Goal: Task Accomplishment & Management: Manage account settings

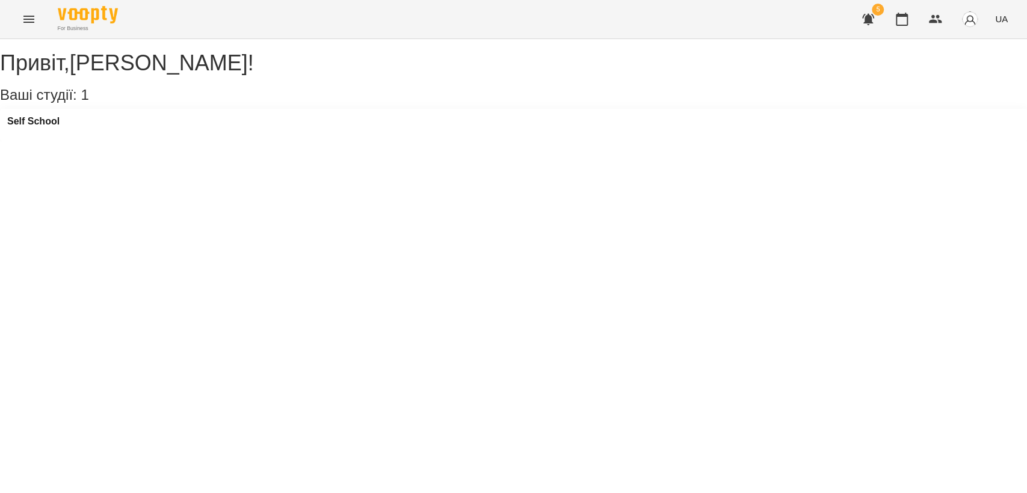
drag, startPoint x: 10, startPoint y: 14, endPoint x: 20, endPoint y: 16, distance: 10.4
click at [11, 16] on div "For Business 5 UA" at bounding box center [513, 19] width 1027 height 38
click at [45, 8] on div "For Business 5 UA" at bounding box center [513, 19] width 1027 height 38
click at [34, 22] on icon "Menu" at bounding box center [29, 19] width 14 height 14
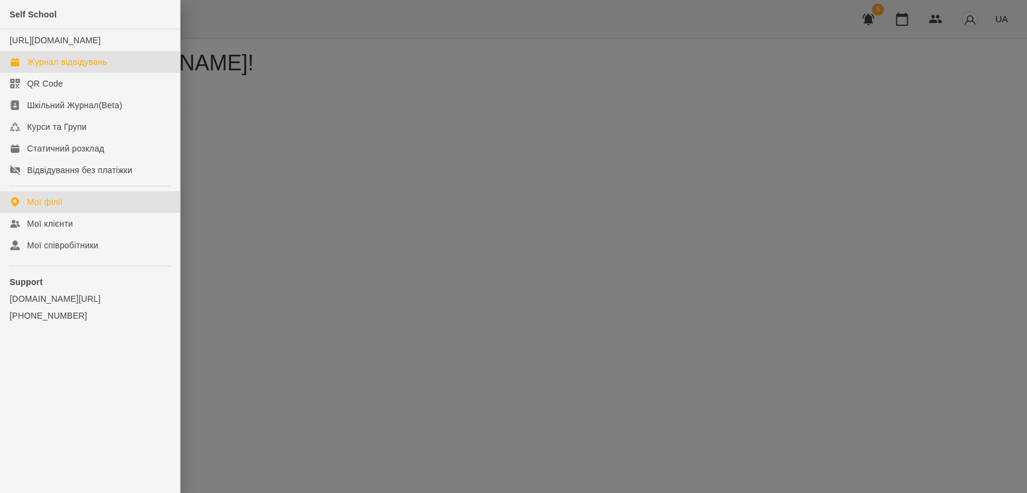
click at [107, 68] on div "Журнал відвідувань" at bounding box center [67, 62] width 80 height 12
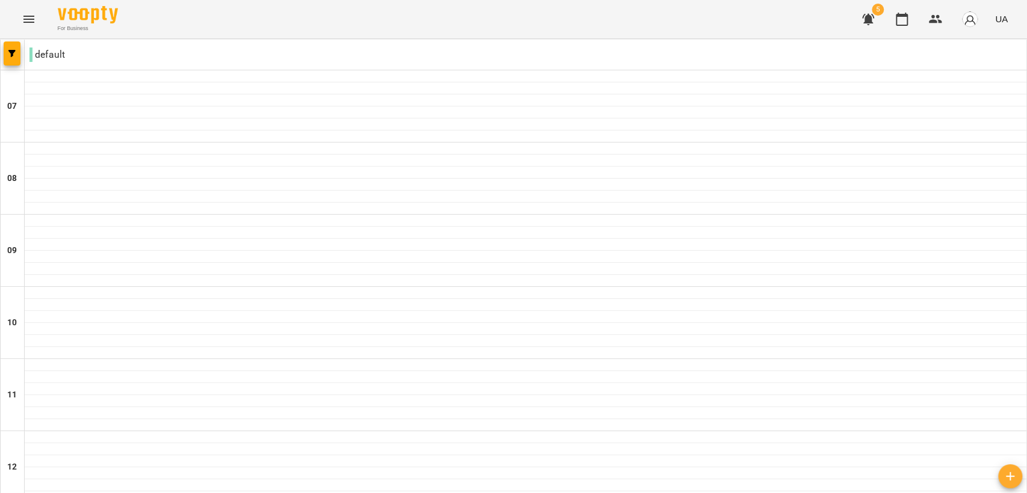
type input "**********"
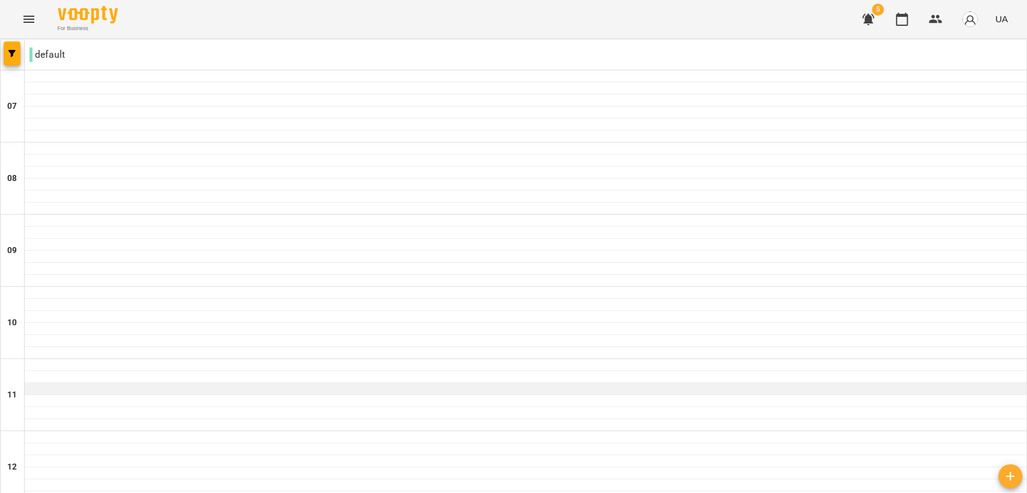
scroll to position [67, 0]
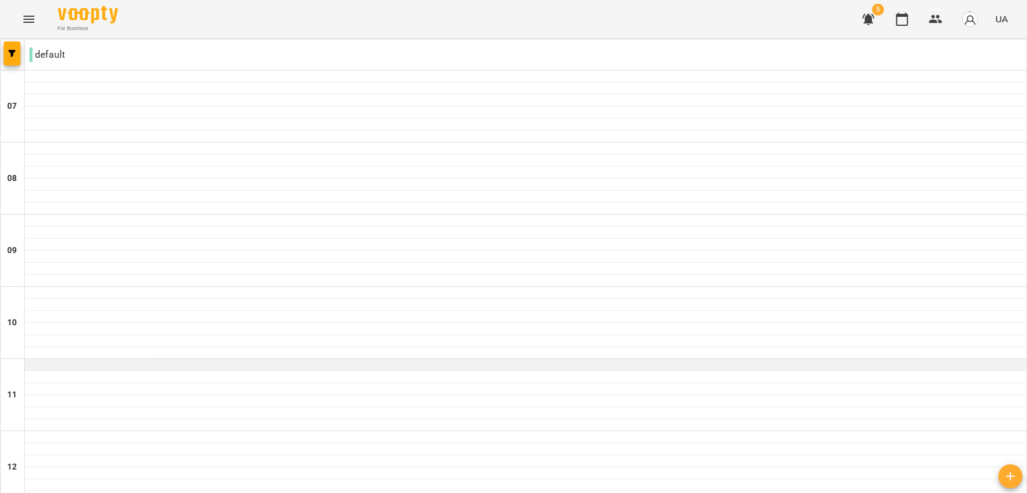
click at [40, 370] on div at bounding box center [525, 370] width 1001 height 1
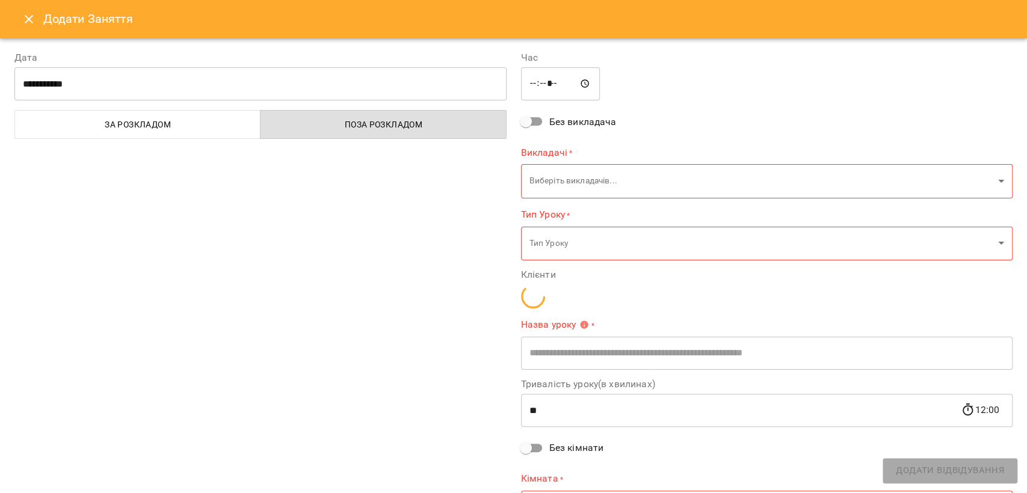
type input "**********"
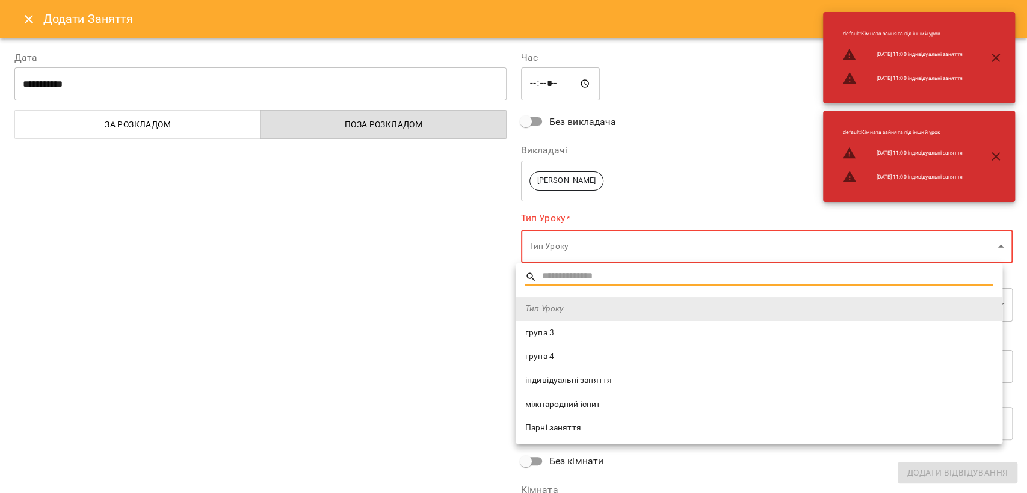
click at [574, 386] on span "індивідуальні заняття" at bounding box center [758, 381] width 467 height 12
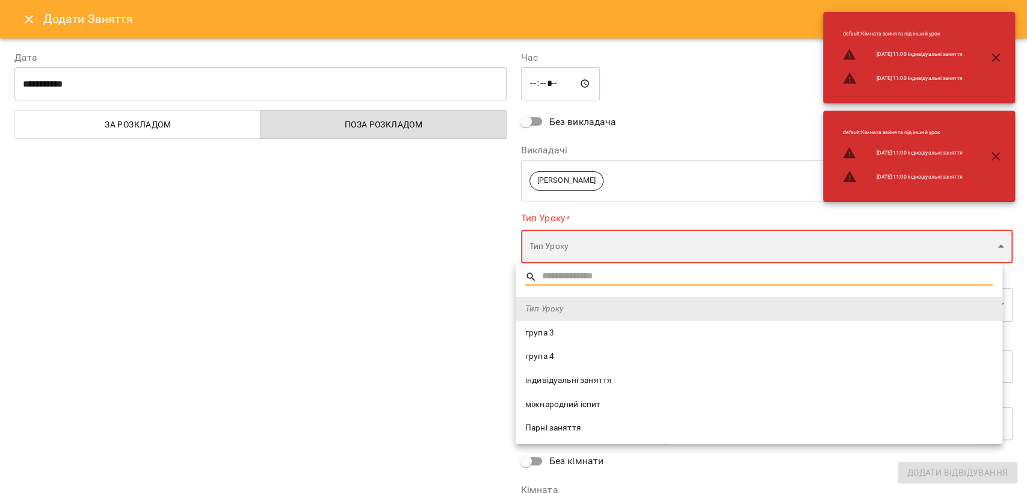
type input "**********"
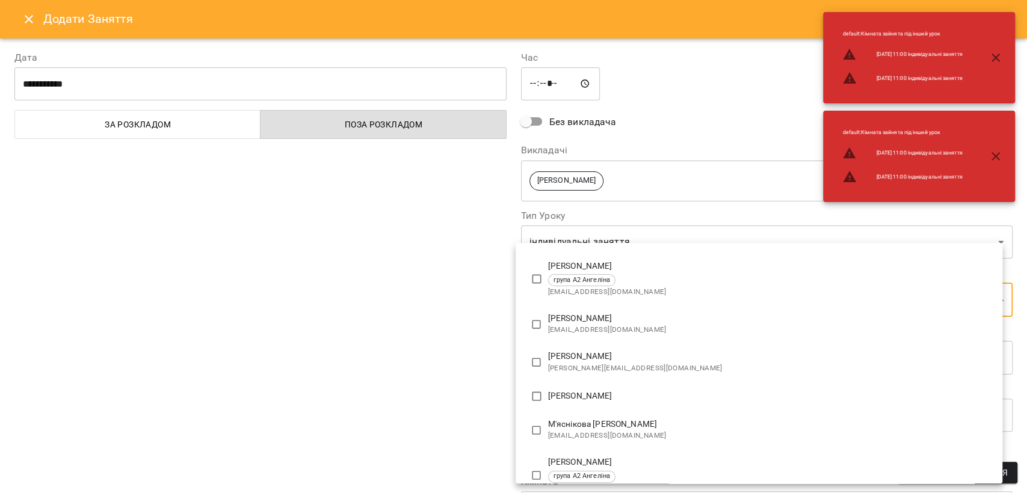
scroll to position [127, 0]
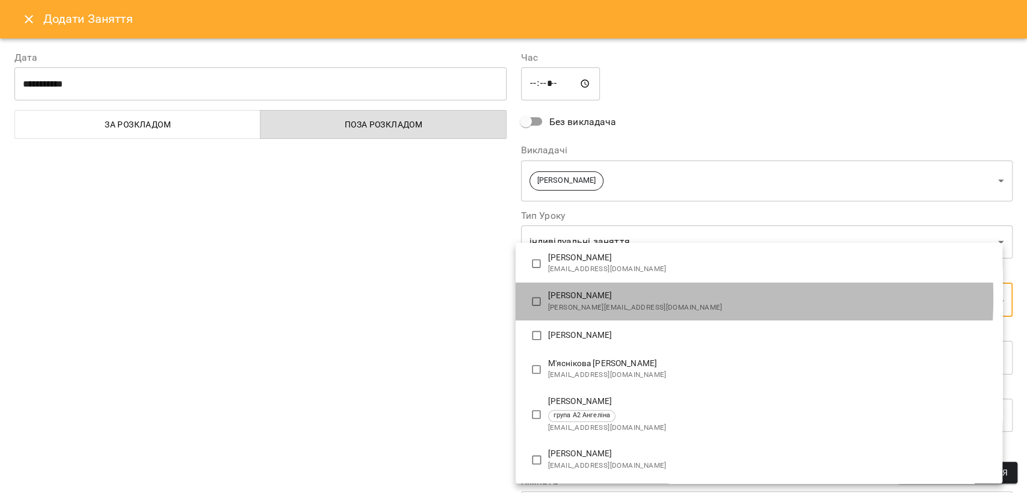
click at [548, 298] on p "[PERSON_NAME]" at bounding box center [770, 296] width 444 height 12
type input "**********"
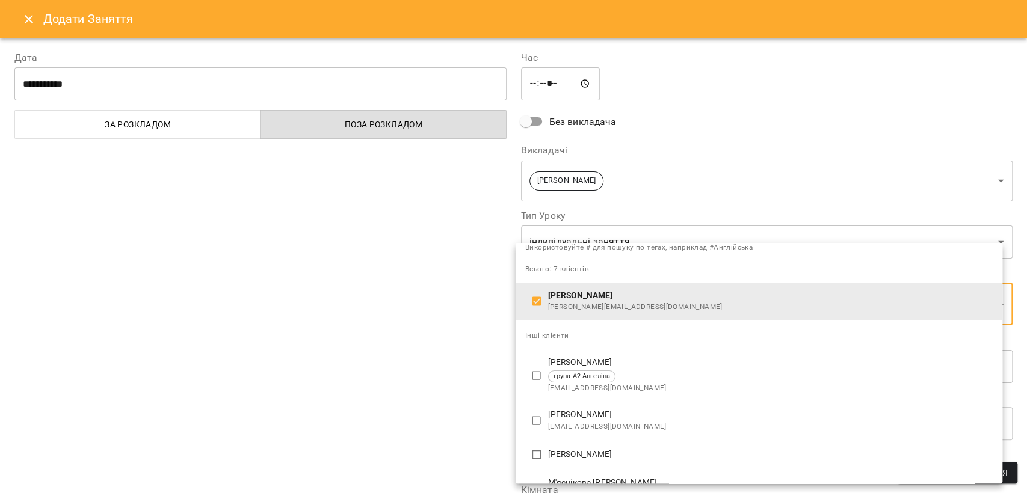
click at [413, 337] on div at bounding box center [513, 246] width 1027 height 493
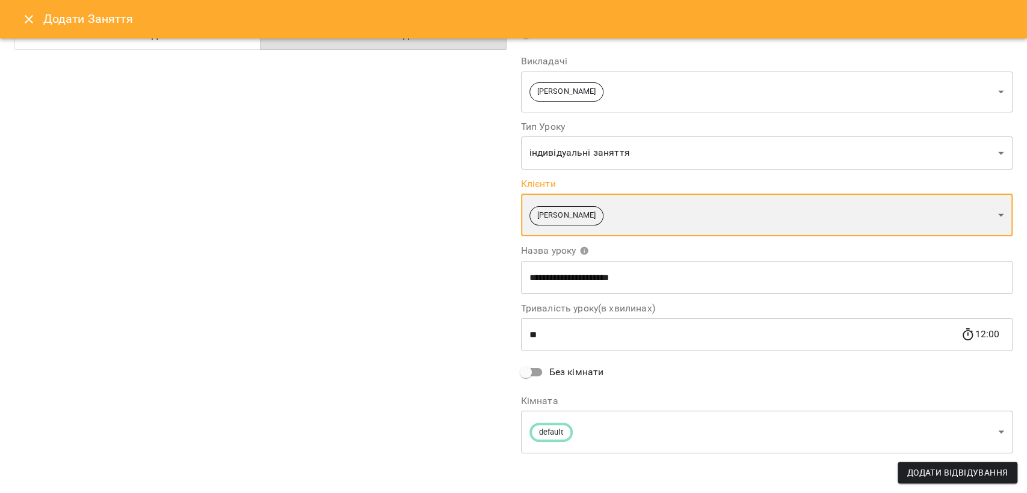
scroll to position [90, 0]
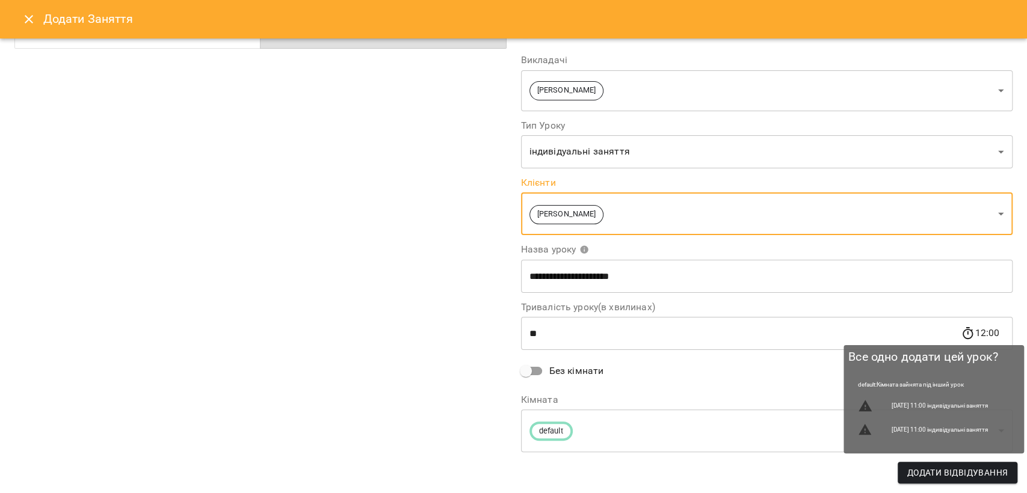
click at [971, 474] on span "Додати Відвідування" at bounding box center [957, 472] width 100 height 14
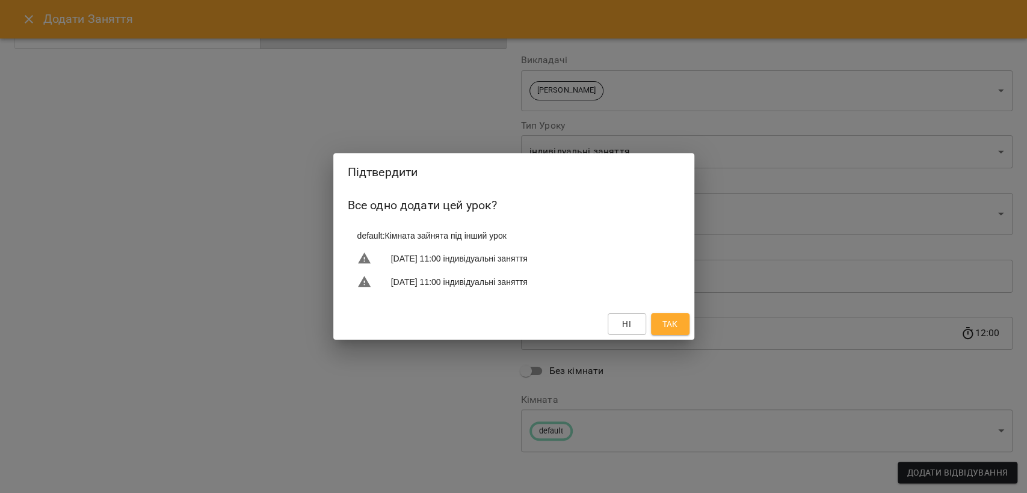
click at [686, 325] on button "Так" at bounding box center [670, 324] width 38 height 22
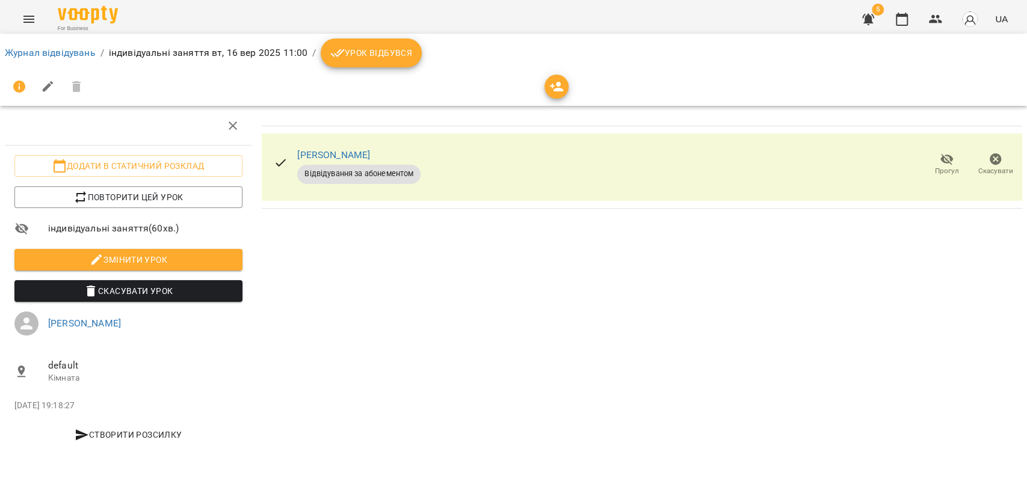
click at [376, 67] on div "Журнал відвідувань / індивідуальні заняття вт, 16 вер 2025 11:00 / Урок відбувся" at bounding box center [513, 53] width 1022 height 34
click at [356, 51] on span "Урок відбувся" at bounding box center [371, 53] width 82 height 14
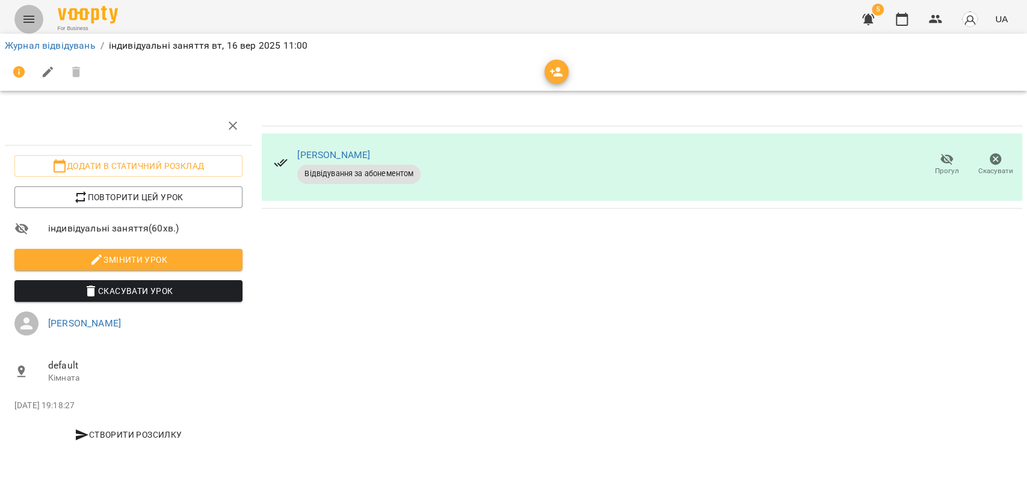
click at [30, 19] on icon "Menu" at bounding box center [28, 19] width 11 height 7
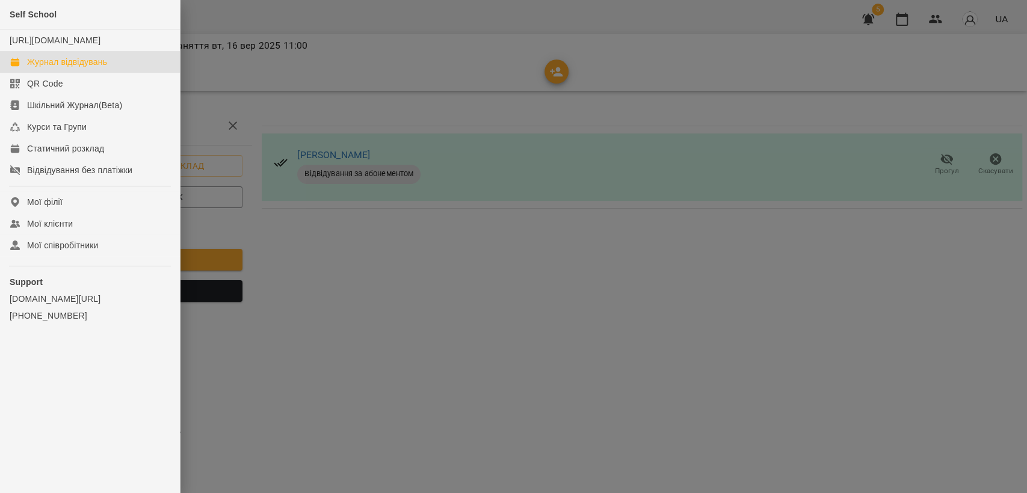
click at [102, 65] on link "Журнал відвідувань" at bounding box center [90, 62] width 180 height 22
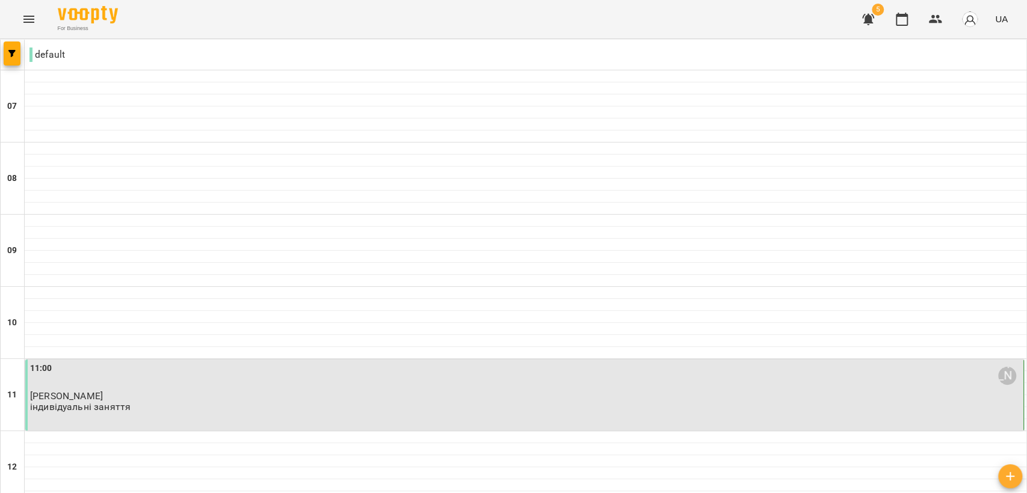
scroll to position [267, 0]
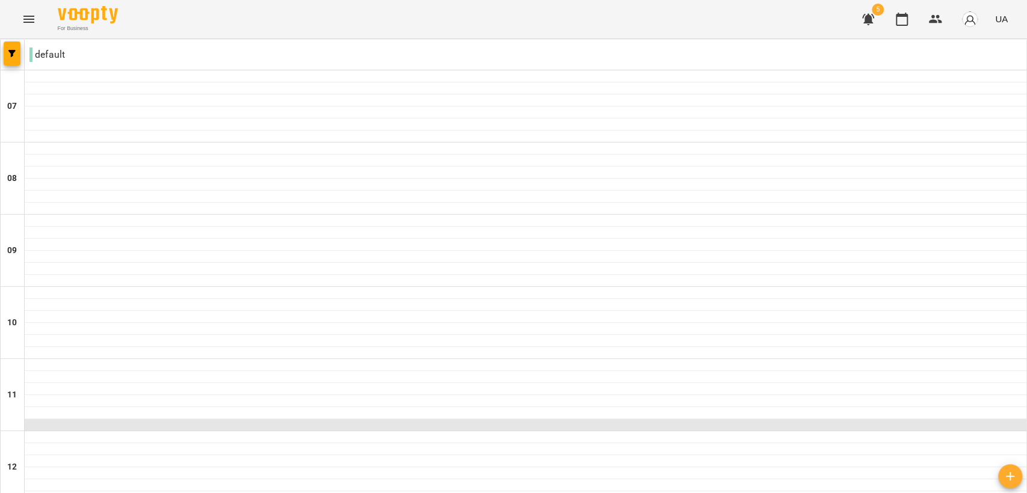
scroll to position [134, 0]
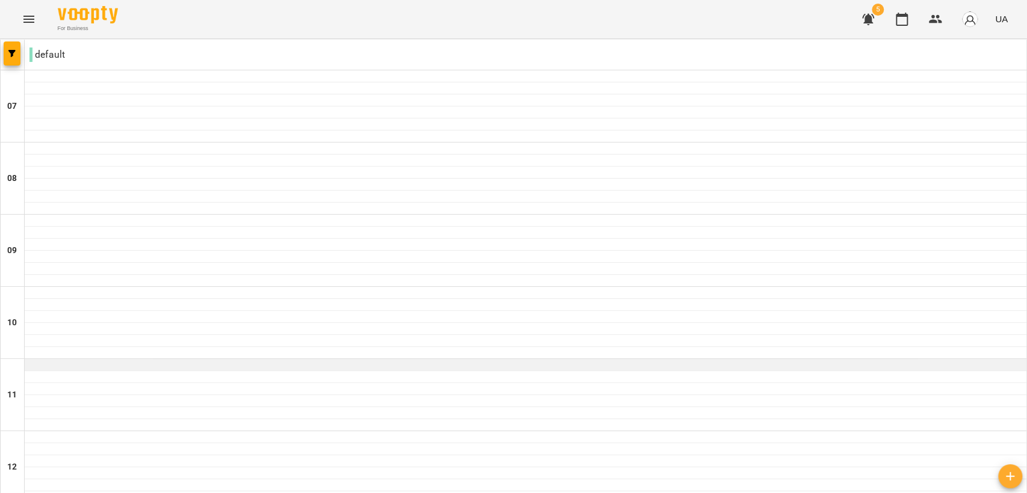
click at [54, 359] on div at bounding box center [525, 365] width 1001 height 12
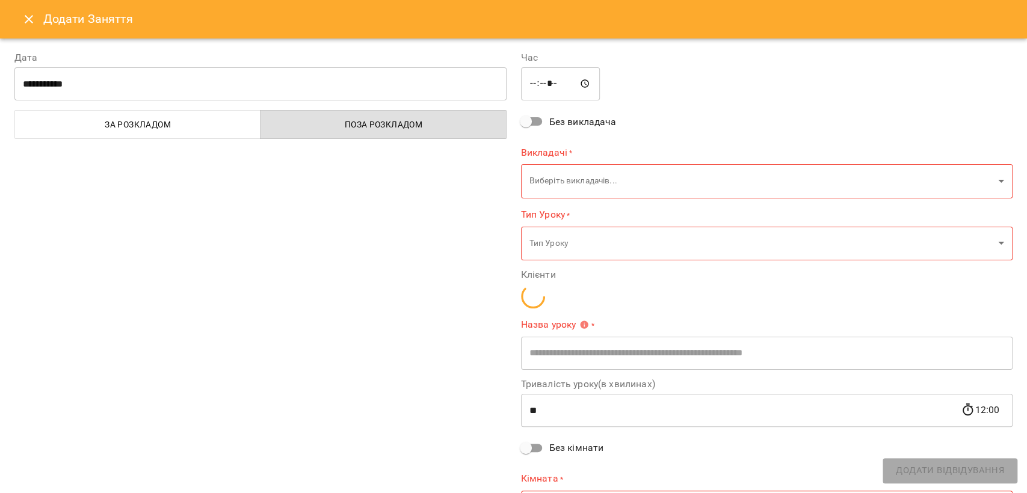
type input "**********"
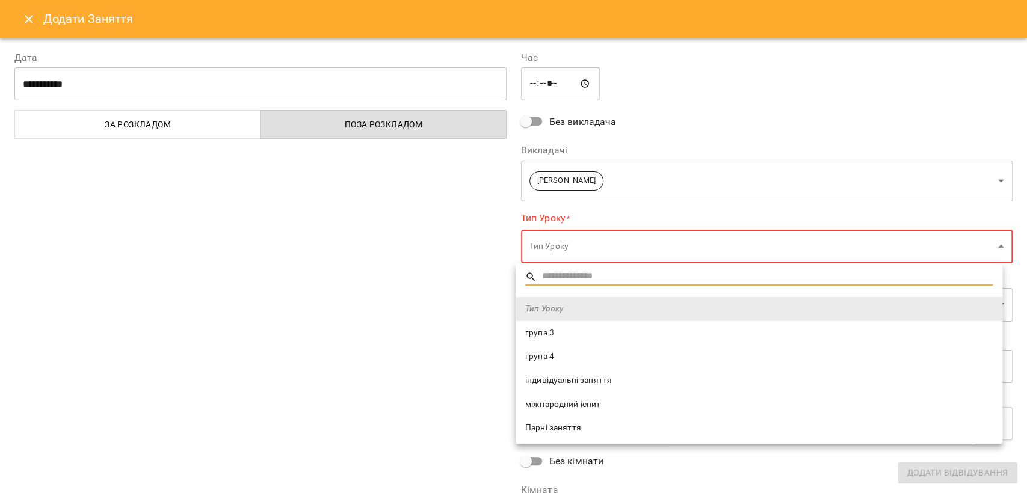
click at [593, 250] on div at bounding box center [513, 246] width 1027 height 493
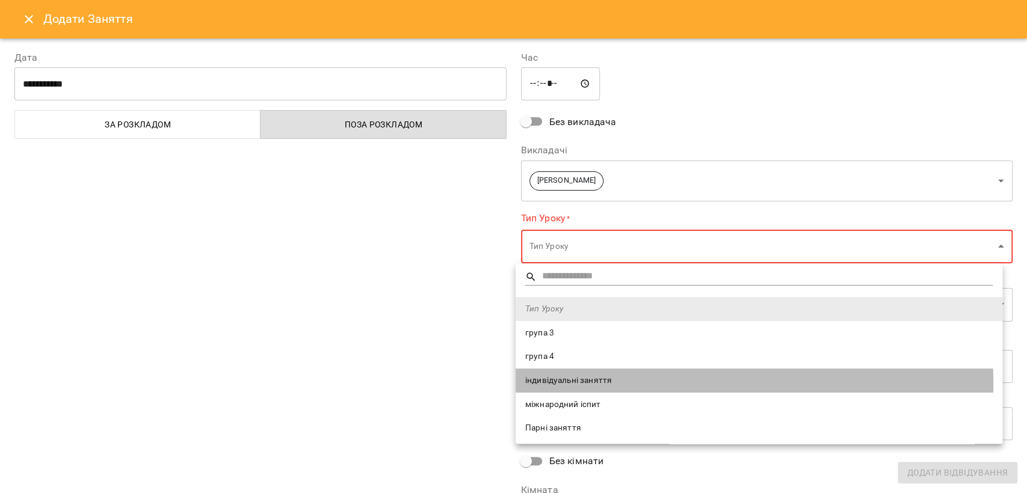
click at [599, 384] on span "індивідуальні заняття" at bounding box center [758, 381] width 467 height 12
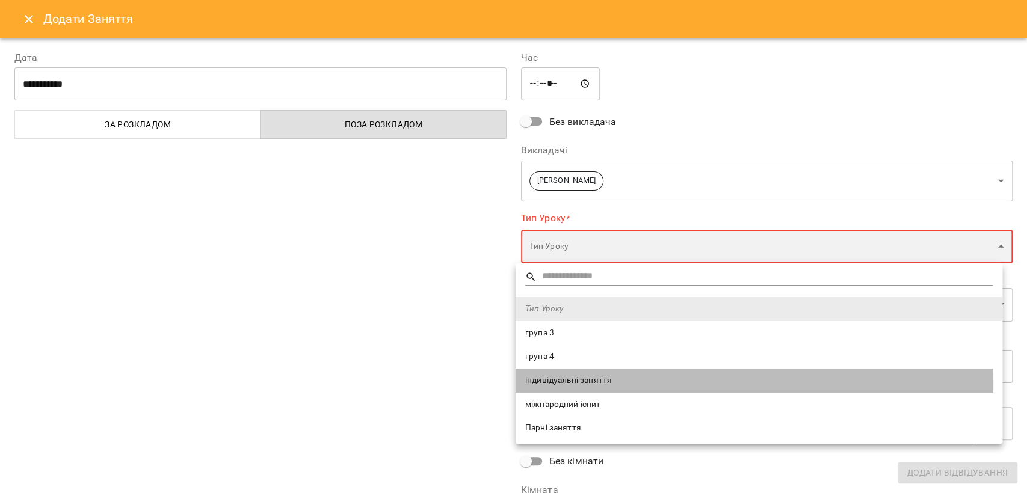
type input "**********"
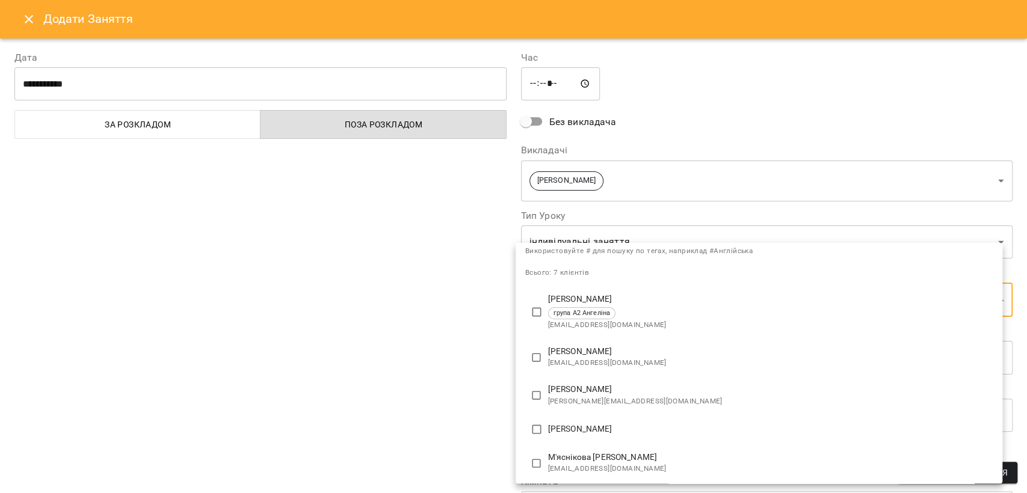
scroll to position [67, 0]
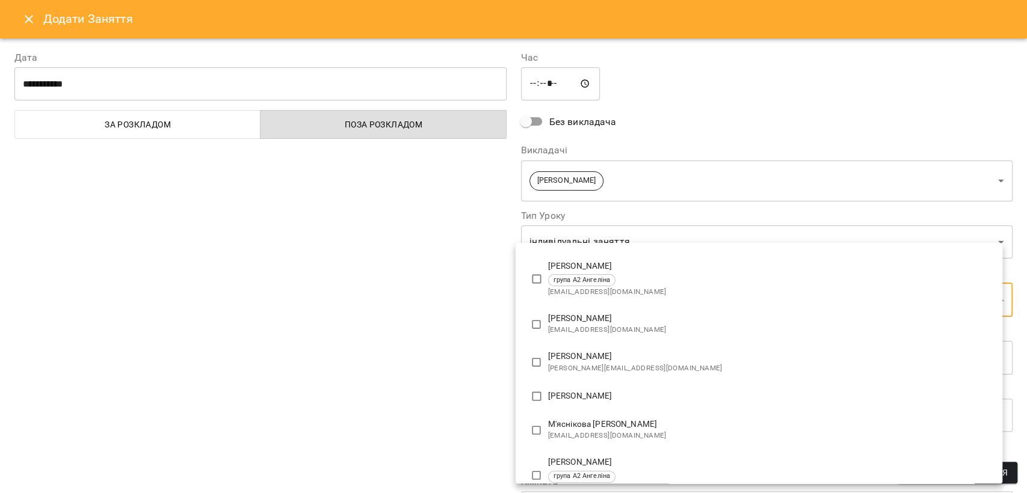
type input "**********"
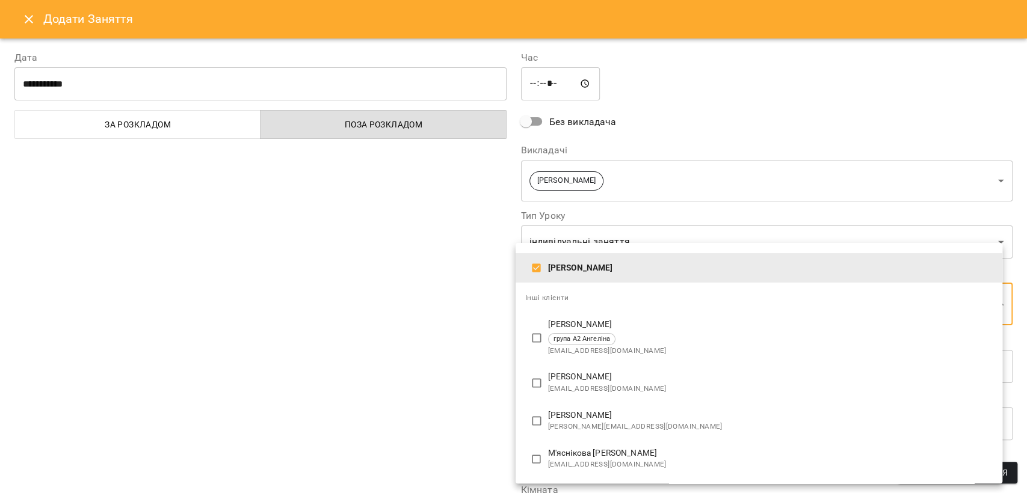
click at [450, 394] on div at bounding box center [513, 246] width 1027 height 493
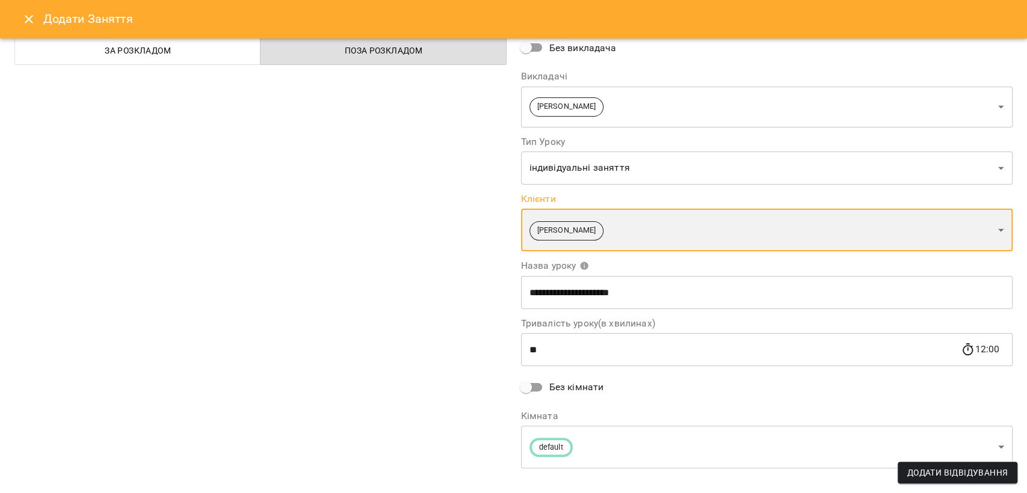
scroll to position [90, 0]
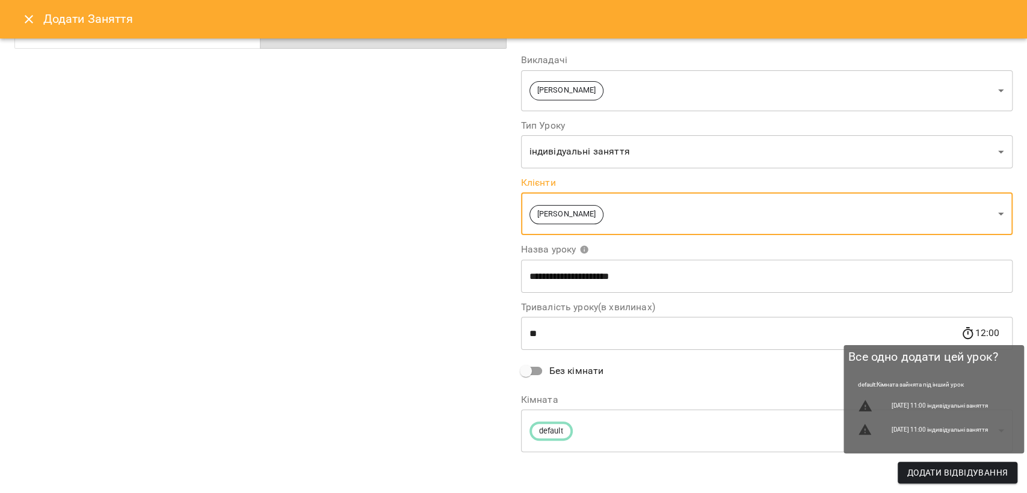
click at [942, 473] on span "Додати Відвідування" at bounding box center [957, 472] width 100 height 14
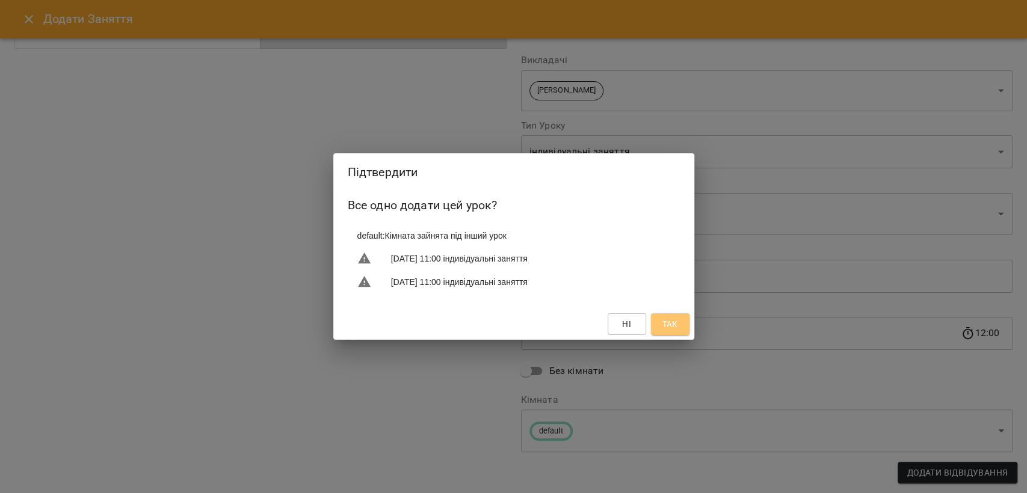
click at [683, 325] on button "Так" at bounding box center [670, 324] width 38 height 22
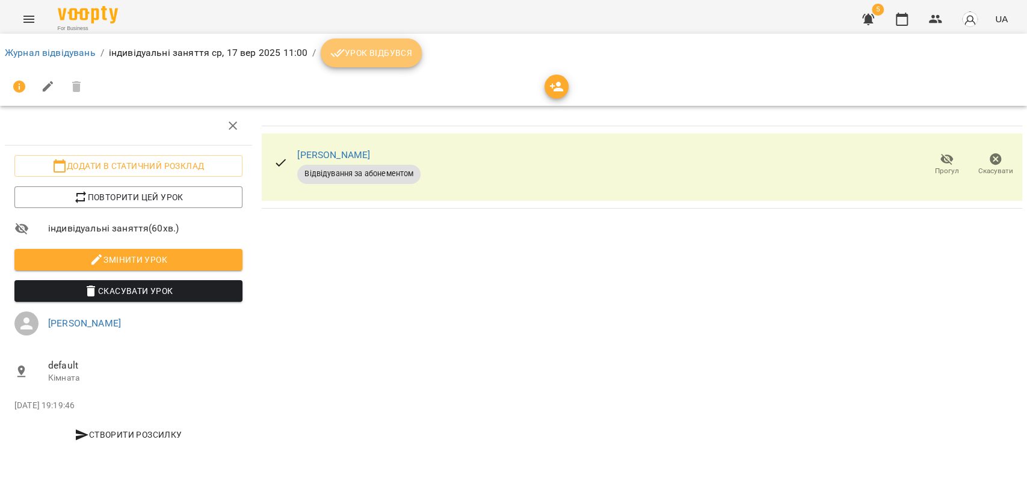
click at [402, 63] on button "Урок відбувся" at bounding box center [371, 52] width 101 height 29
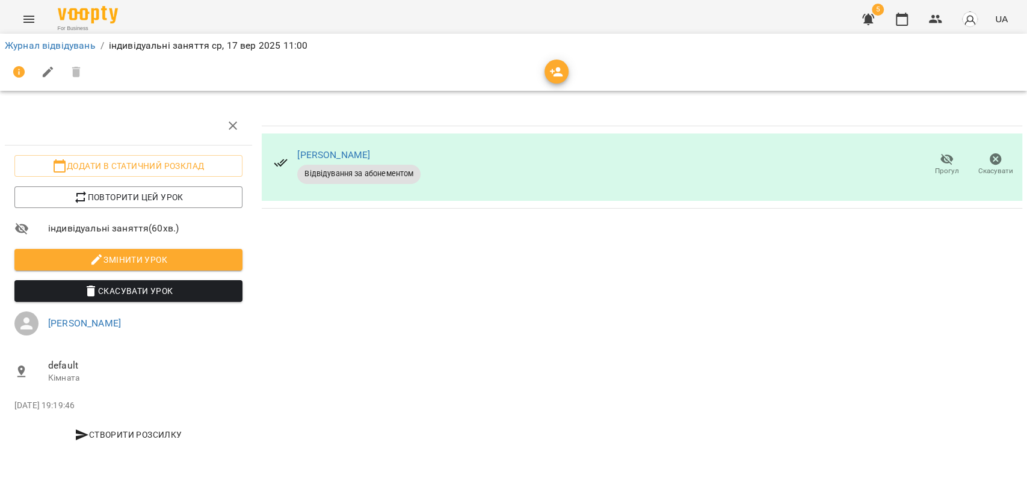
click at [30, 20] on icon "Menu" at bounding box center [29, 19] width 14 height 14
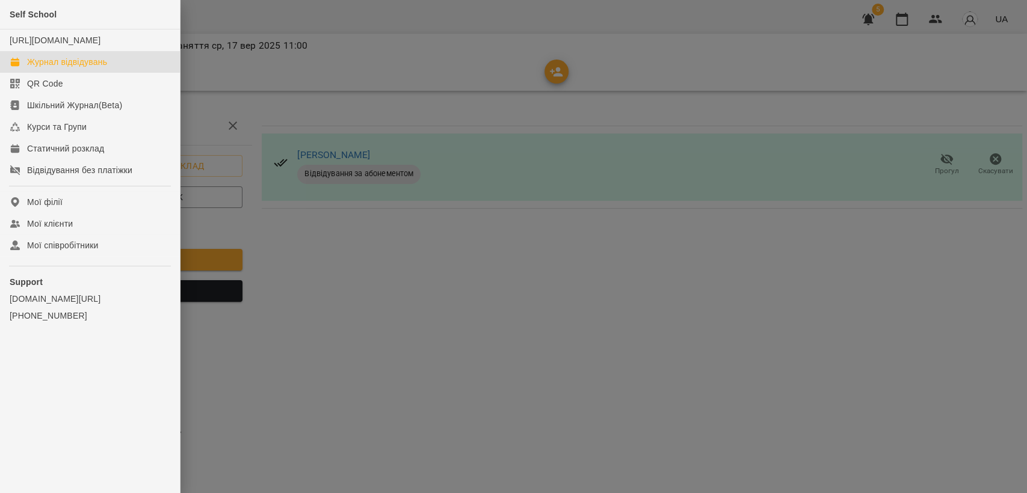
click at [85, 67] on link "Журнал відвідувань" at bounding box center [90, 62] width 180 height 22
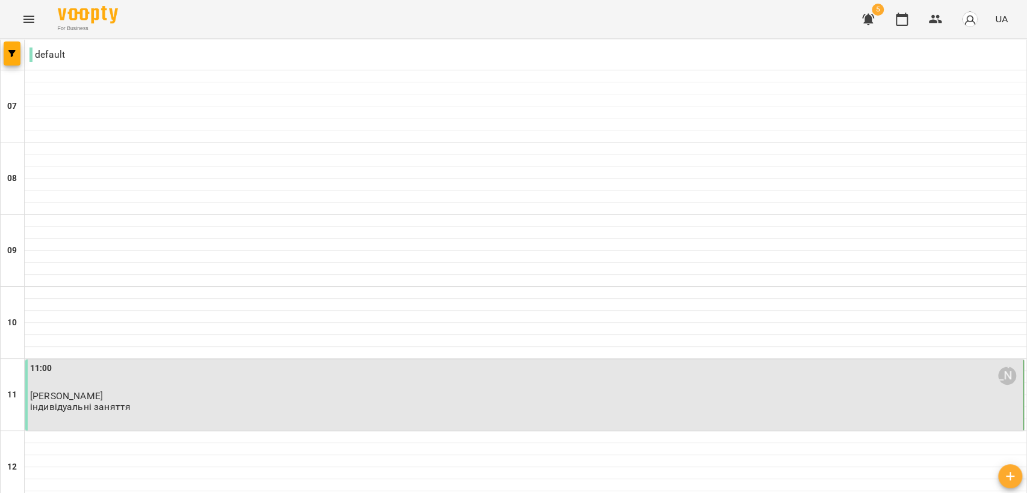
scroll to position [200, 0]
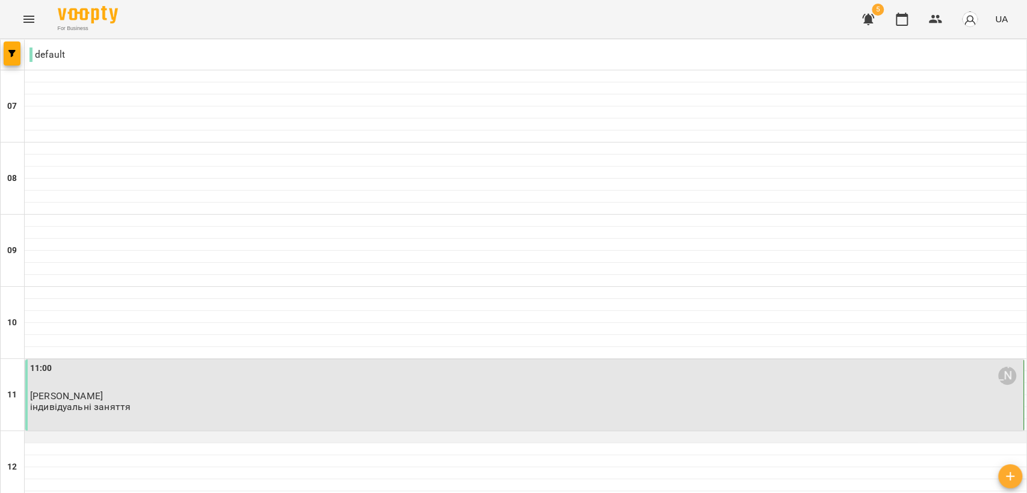
click at [53, 431] on div at bounding box center [525, 437] width 1001 height 12
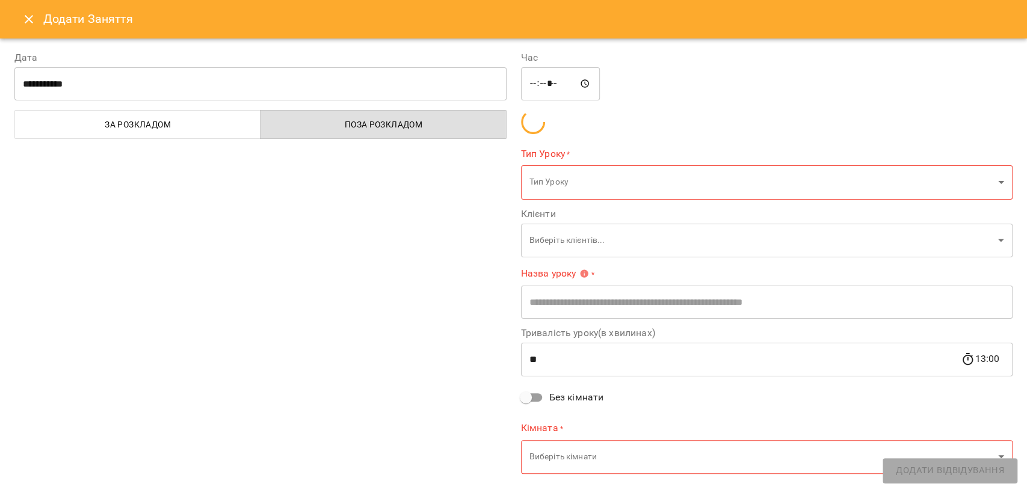
type input "**********"
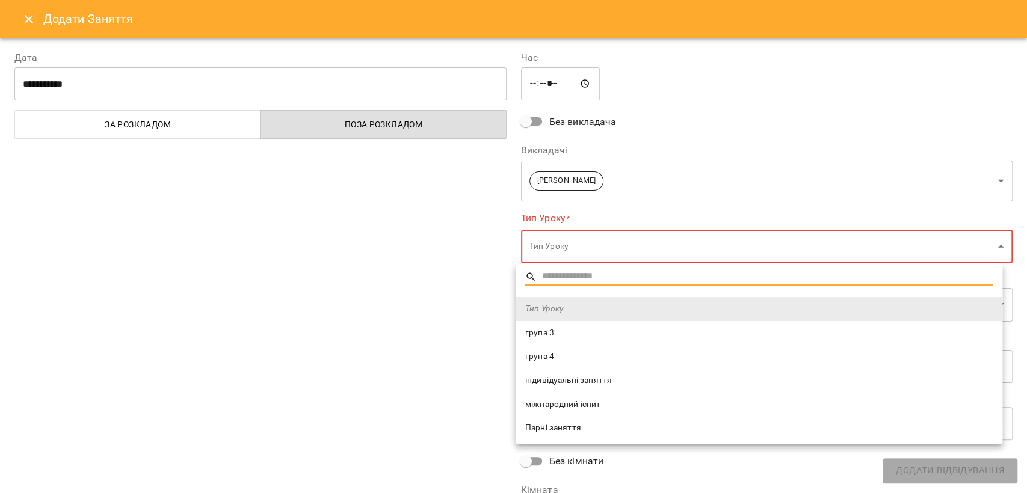
click at [560, 381] on span "індивідуальні заняття" at bounding box center [758, 381] width 467 height 12
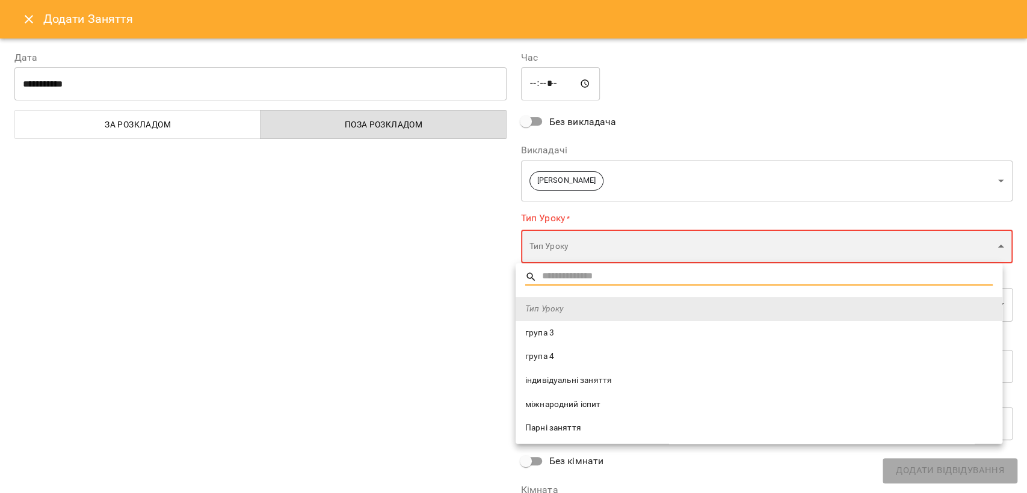
type input "**********"
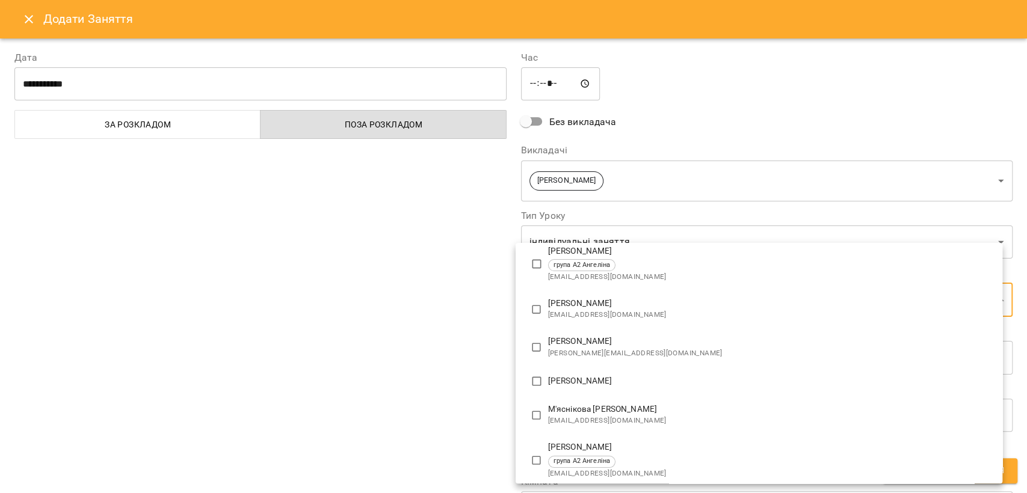
scroll to position [127, 0]
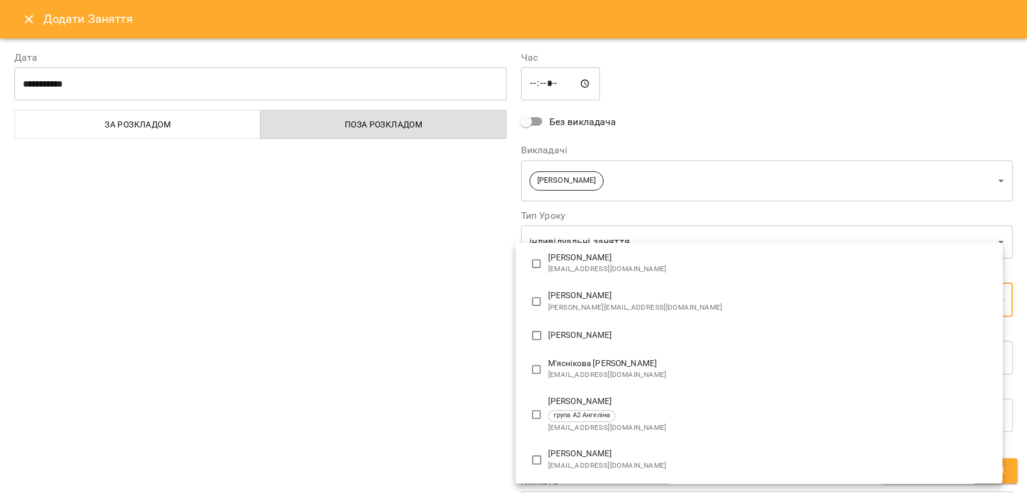
click at [539, 449] on span at bounding box center [536, 460] width 23 height 23
type input "**********"
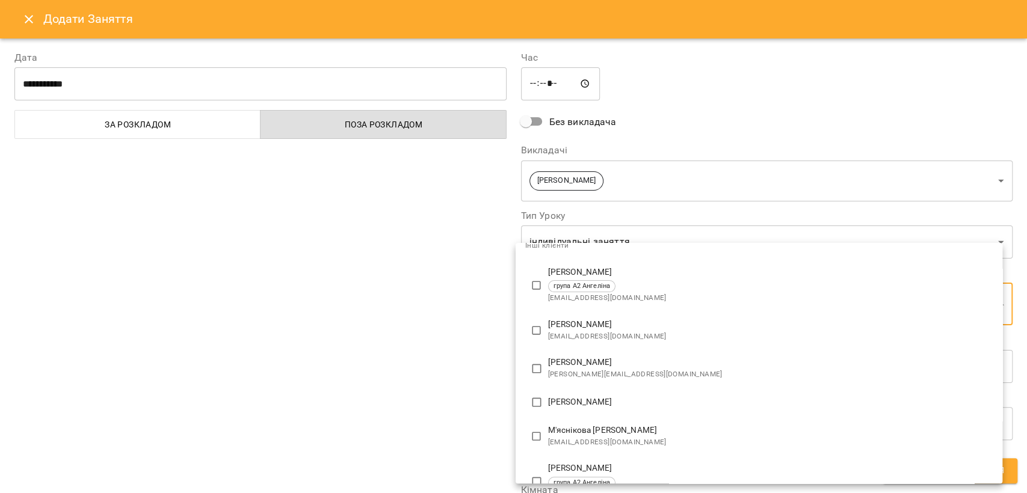
scroll to position [0, 0]
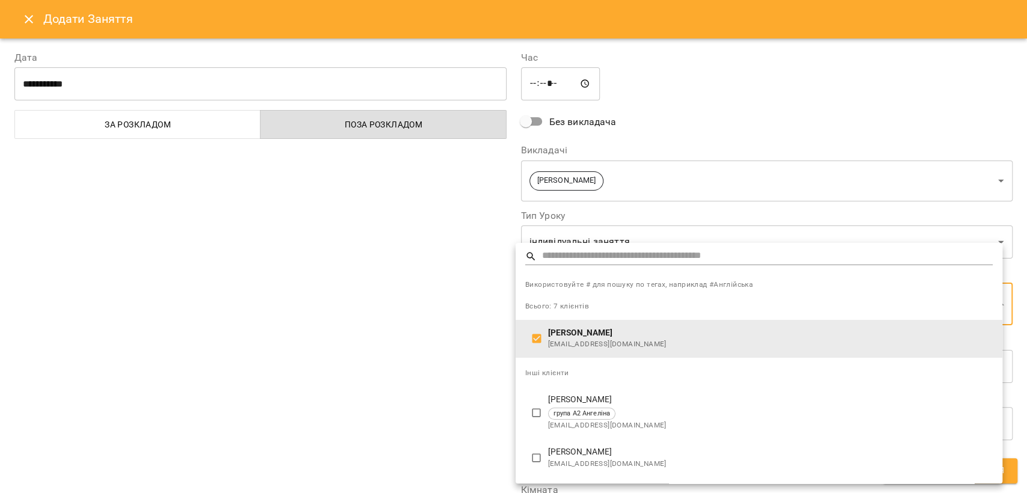
click at [416, 375] on div at bounding box center [513, 246] width 1027 height 493
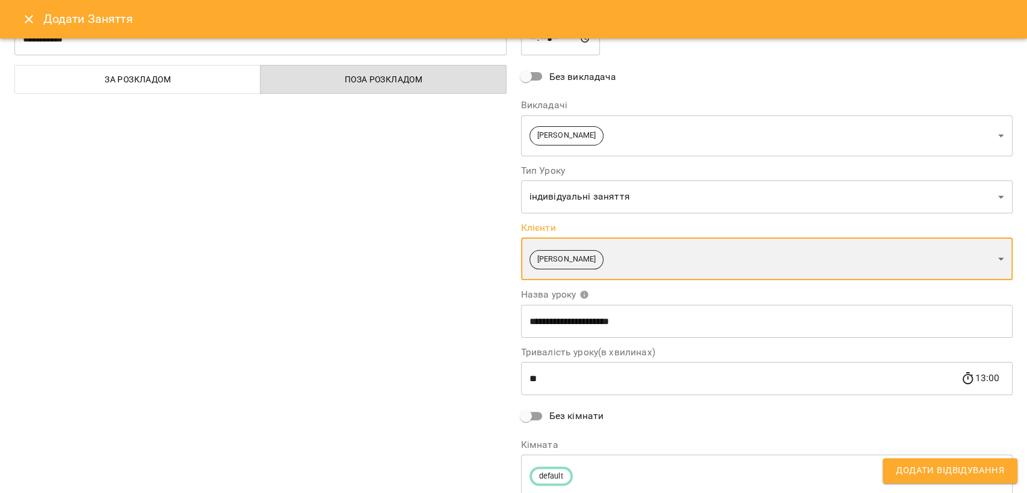
scroll to position [90, 0]
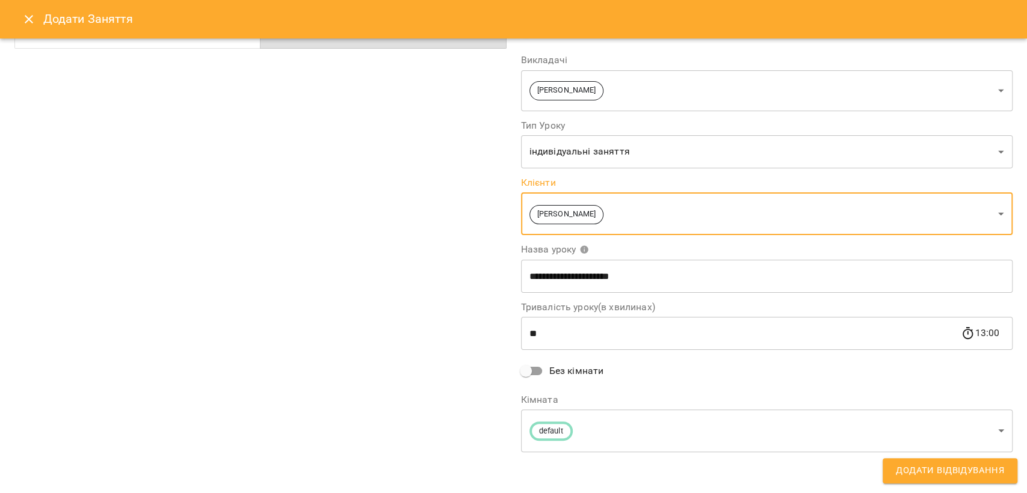
click at [912, 473] on span "Додати Відвідування" at bounding box center [949, 471] width 108 height 16
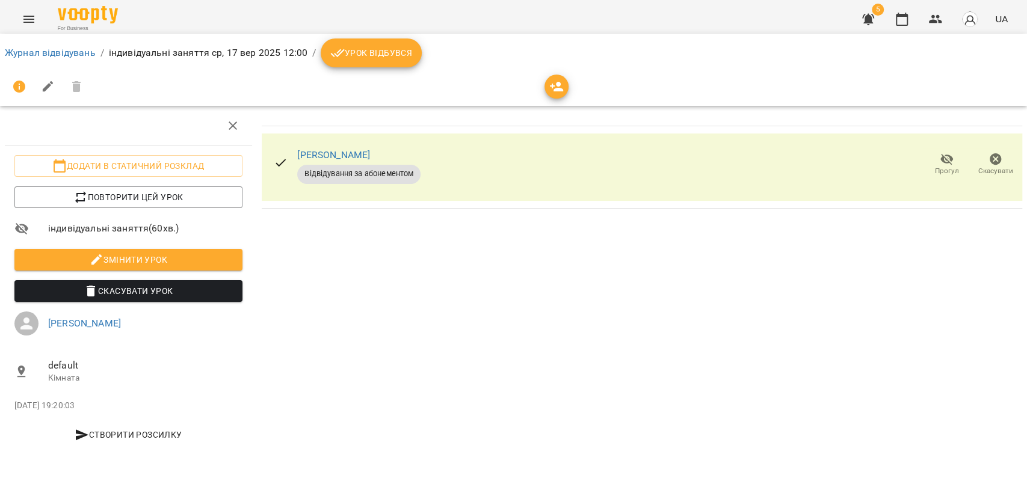
click at [348, 50] on span "Урок відбувся" at bounding box center [371, 53] width 82 height 14
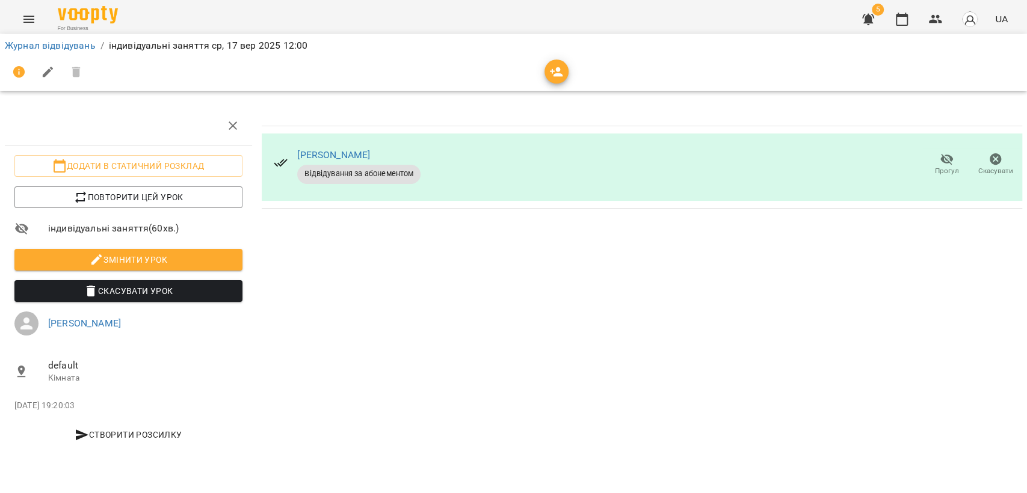
click at [13, 19] on div "For Business 5 UA" at bounding box center [513, 19] width 1027 height 38
click at [29, 20] on icon "Menu" at bounding box center [29, 19] width 14 height 14
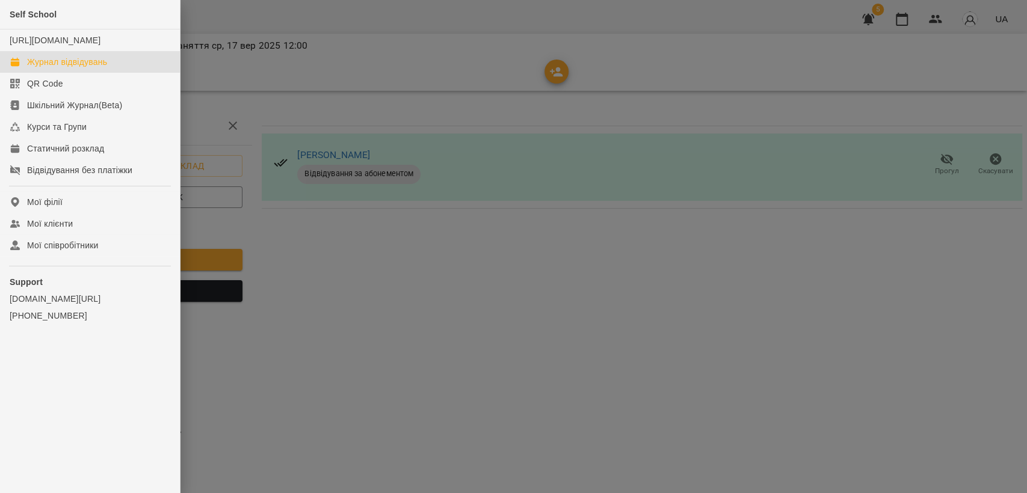
click at [66, 68] on div "Журнал відвідувань" at bounding box center [67, 62] width 80 height 12
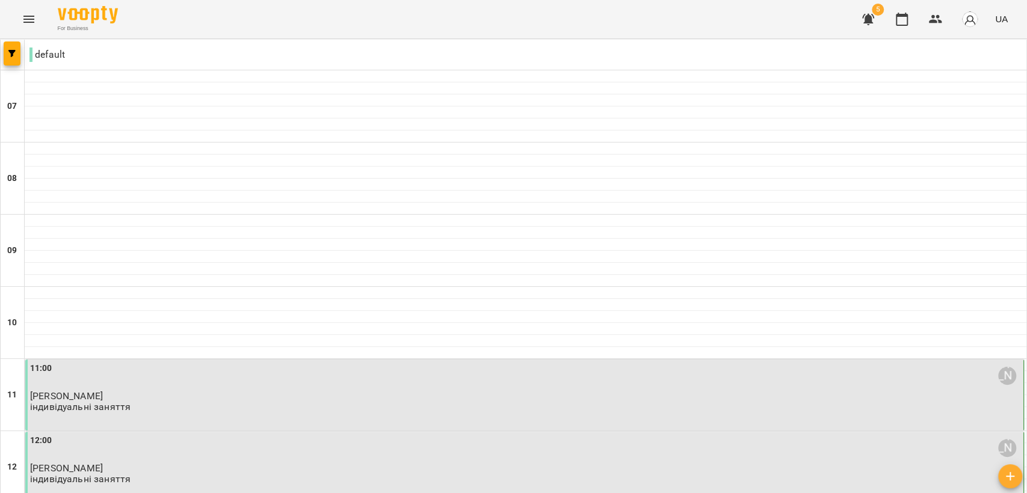
scroll to position [735, 0]
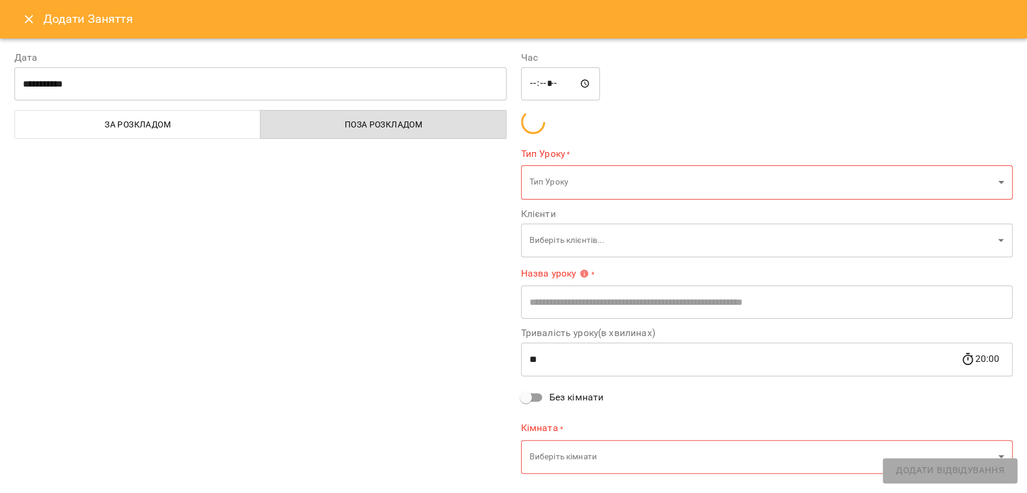
type input "**********"
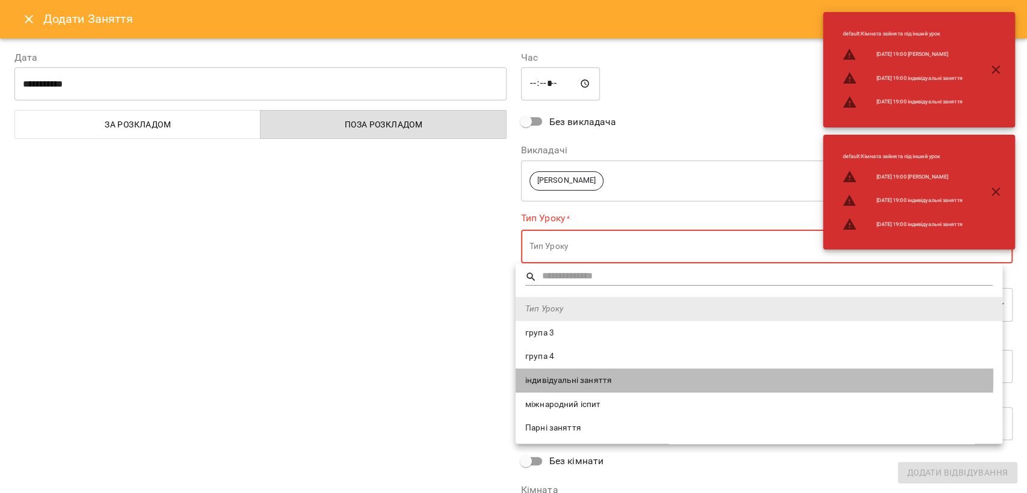
click at [564, 377] on span "індивідуальні заняття" at bounding box center [758, 381] width 467 height 12
type input "**********"
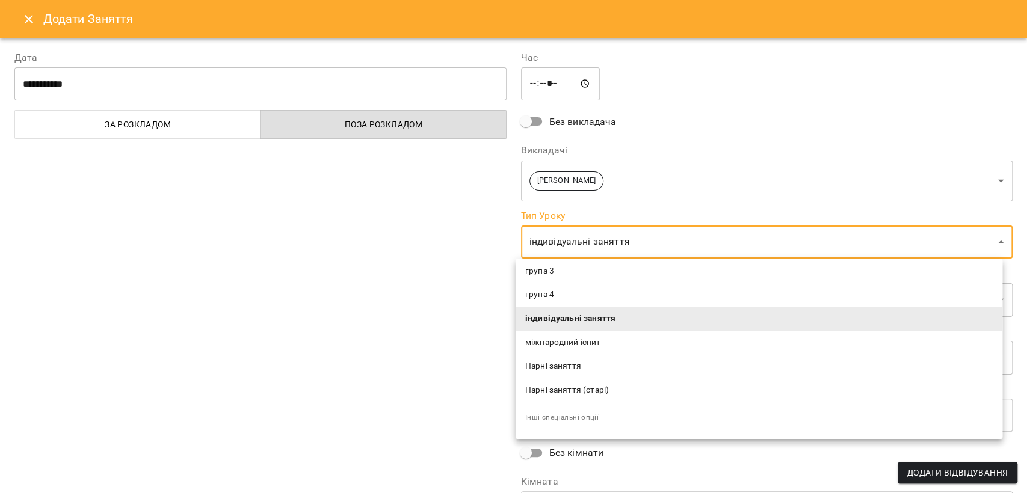
scroll to position [34, 0]
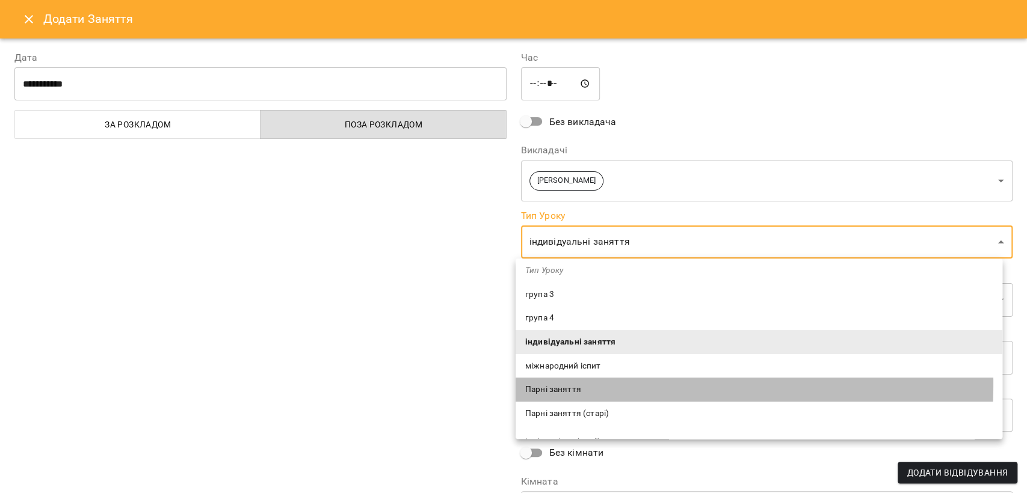
click at [559, 384] on span "Парні заняття" at bounding box center [758, 390] width 467 height 12
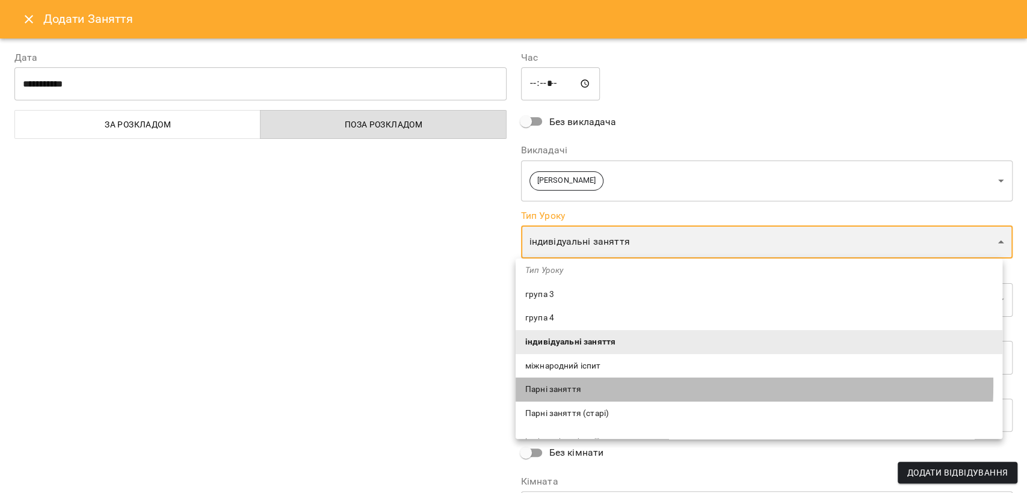
type input "**********"
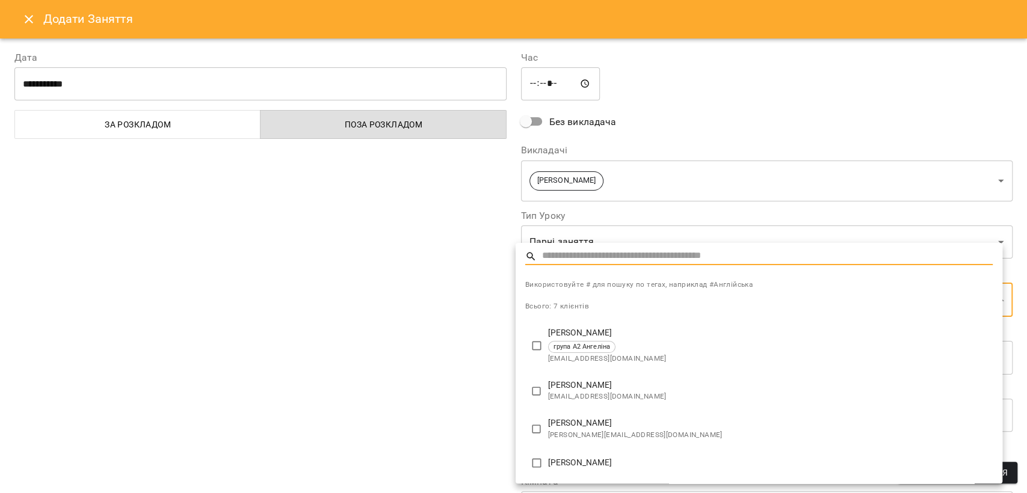
click at [548, 342] on span "група А2 Ангеліна" at bounding box center [581, 347] width 67 height 10
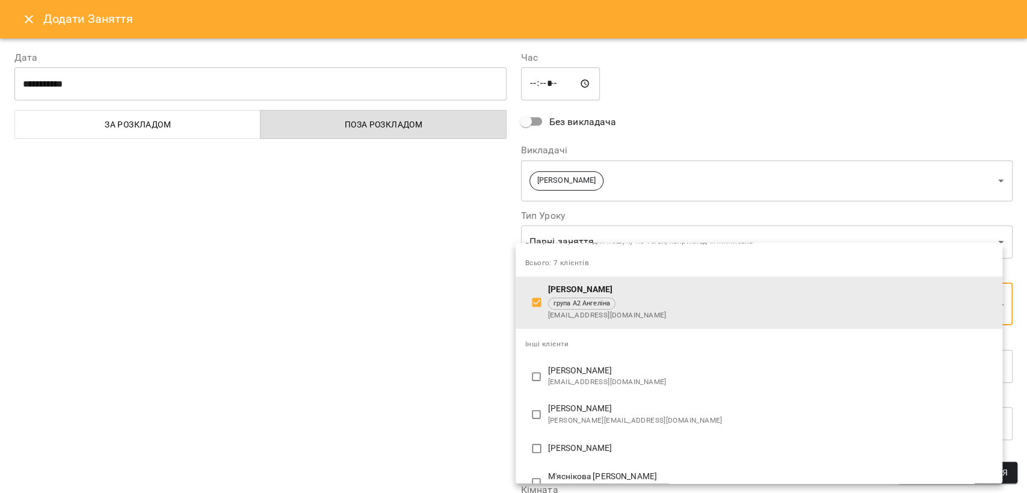
scroll to position [156, 0]
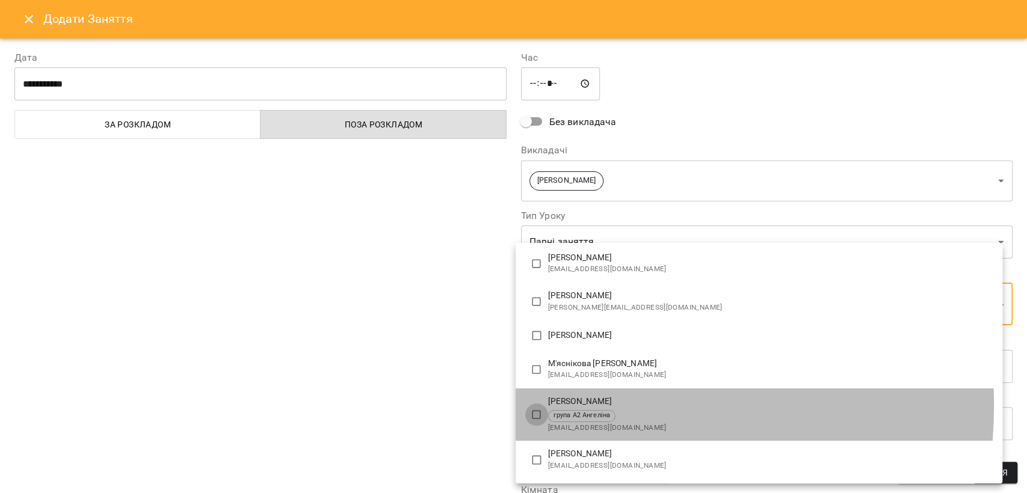
type input "**********"
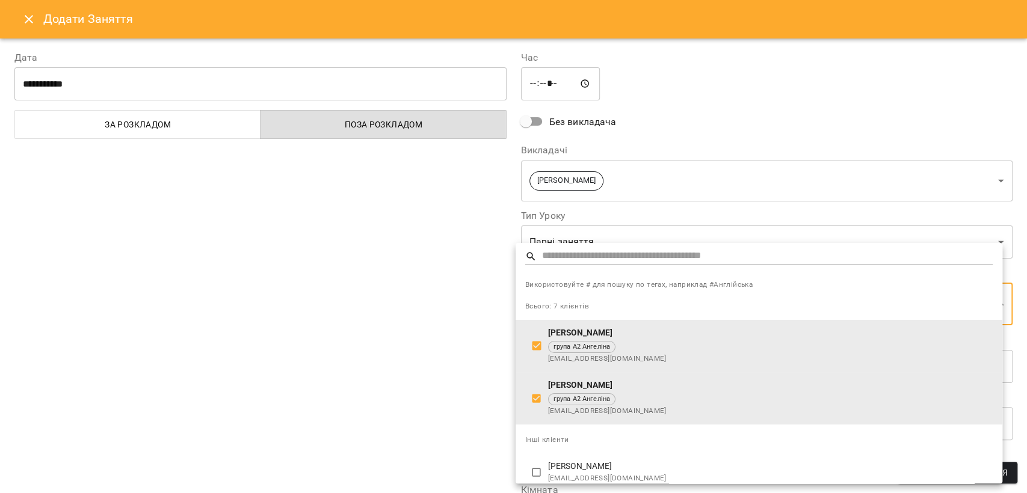
click at [463, 373] on div at bounding box center [513, 246] width 1027 height 493
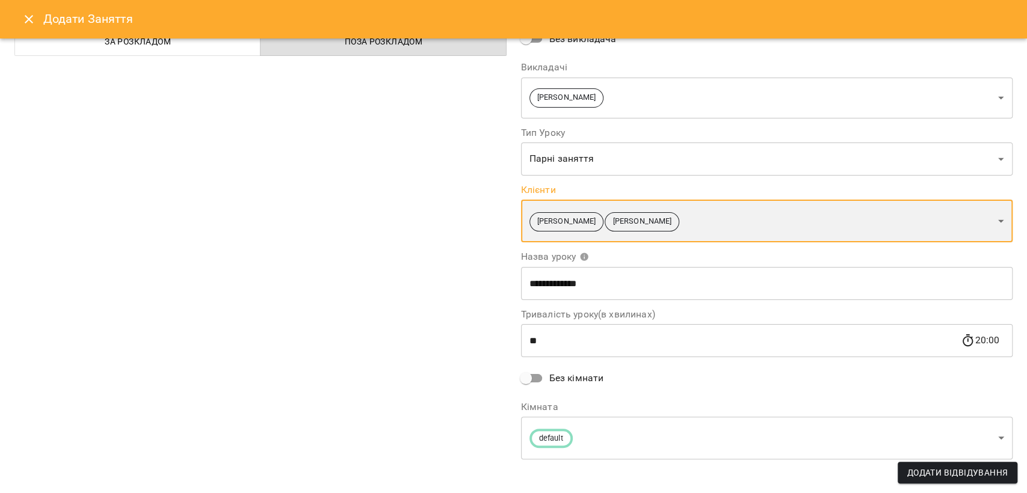
scroll to position [90, 0]
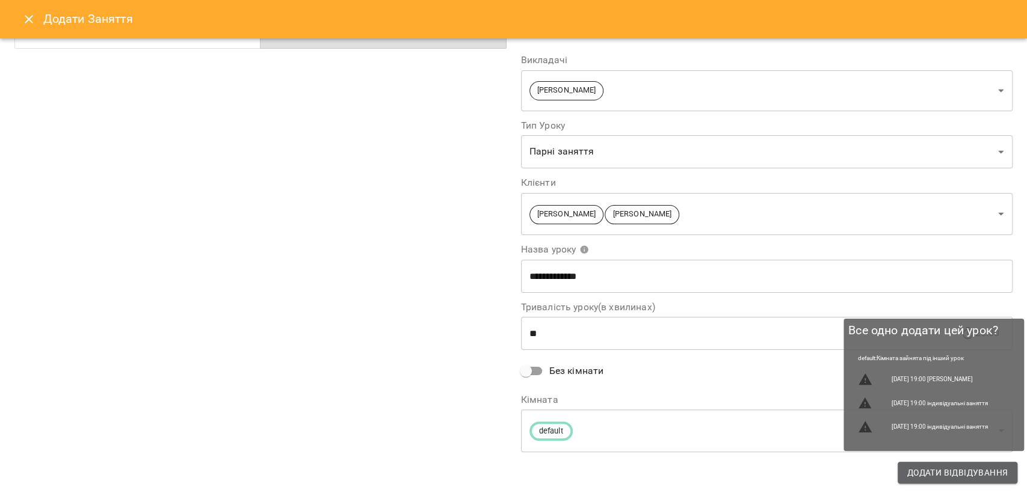
click at [967, 474] on span "Додати Відвідування" at bounding box center [957, 472] width 100 height 14
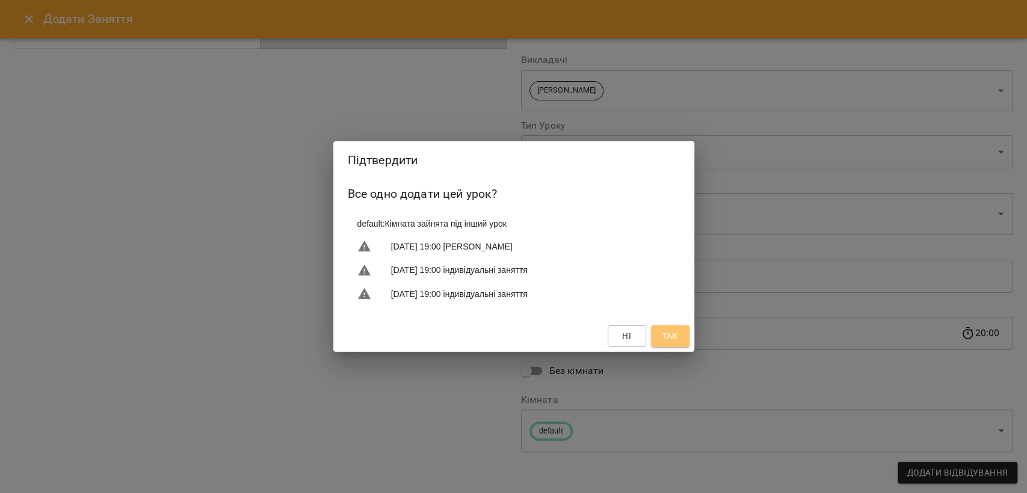
click at [683, 337] on button "Так" at bounding box center [670, 336] width 38 height 22
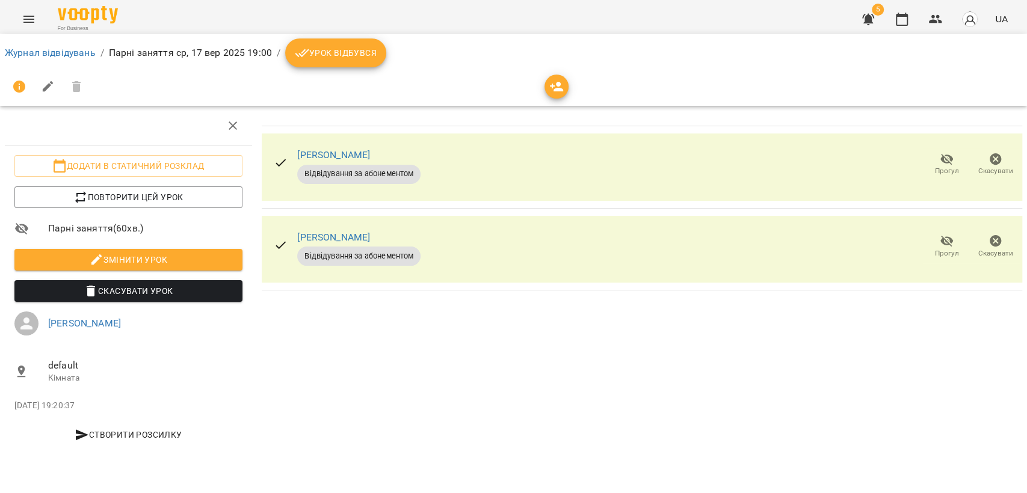
click at [361, 72] on div at bounding box center [513, 86] width 1017 height 29
click at [357, 54] on span "Урок відбувся" at bounding box center [336, 53] width 82 height 14
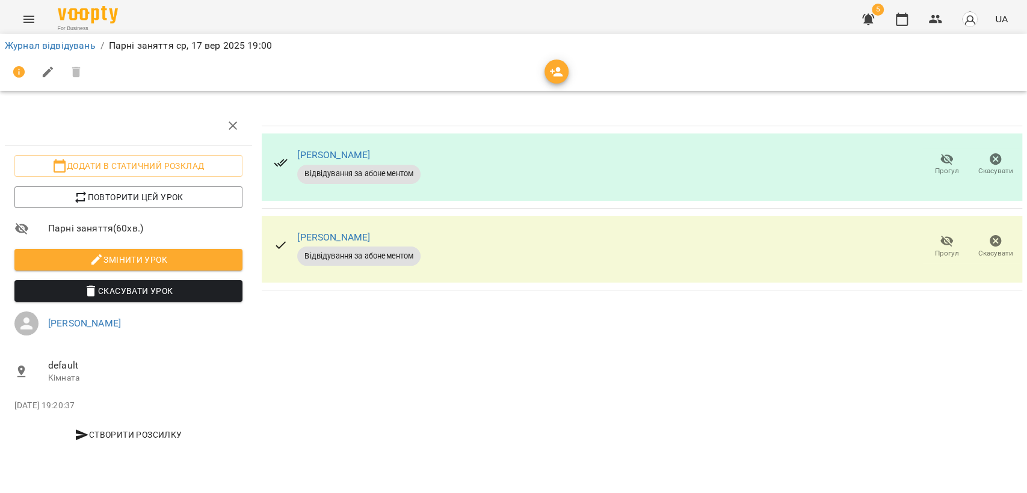
click at [29, 22] on icon "Menu" at bounding box center [28, 19] width 11 height 7
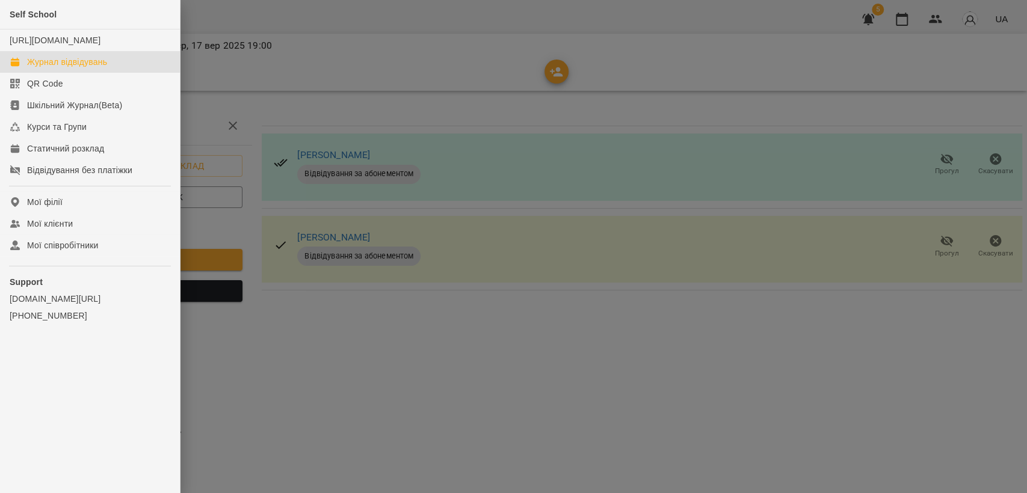
click at [87, 68] on div "Журнал відвідувань" at bounding box center [67, 62] width 80 height 12
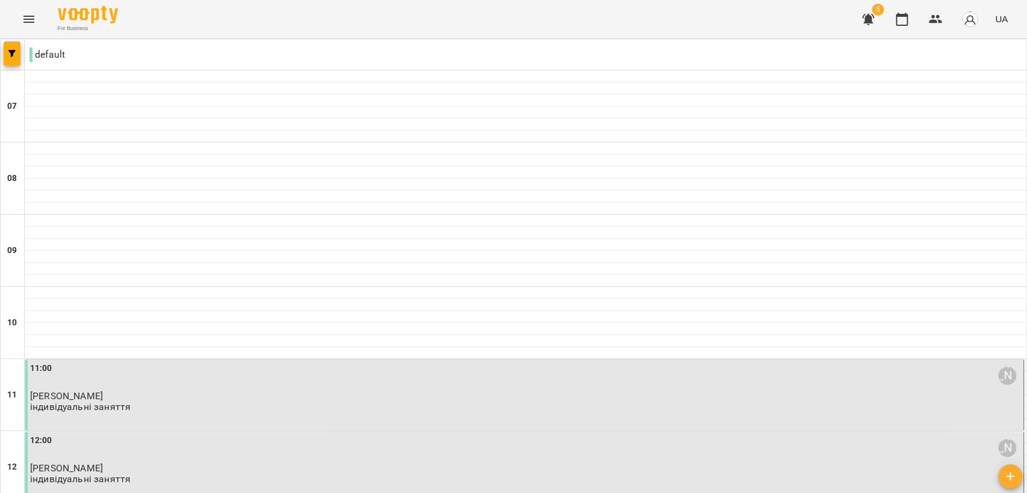
scroll to position [802, 0]
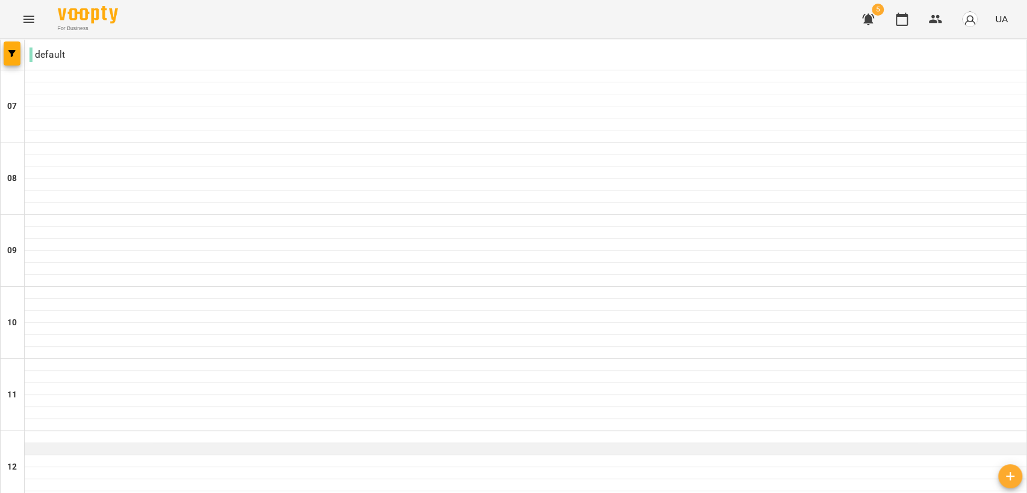
scroll to position [200, 0]
click at [58, 359] on div at bounding box center [525, 365] width 1001 height 12
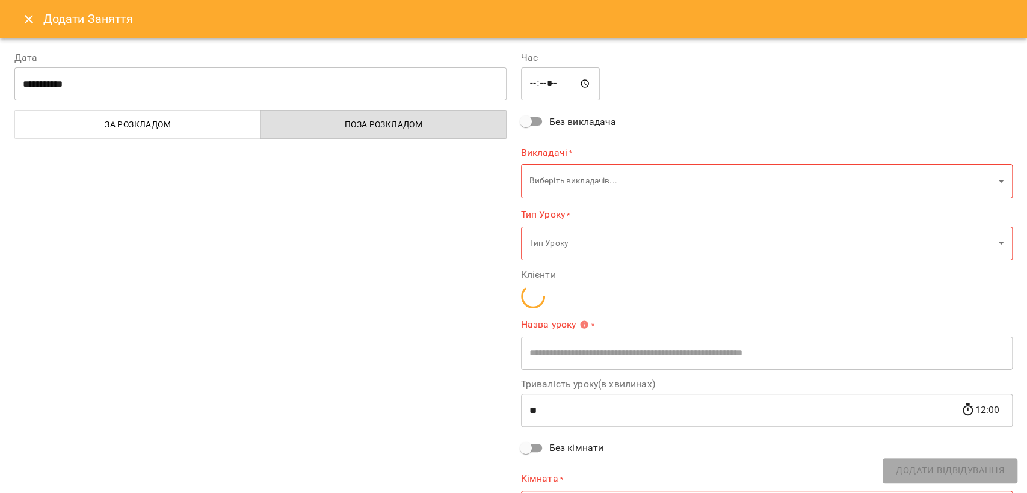
type input "**********"
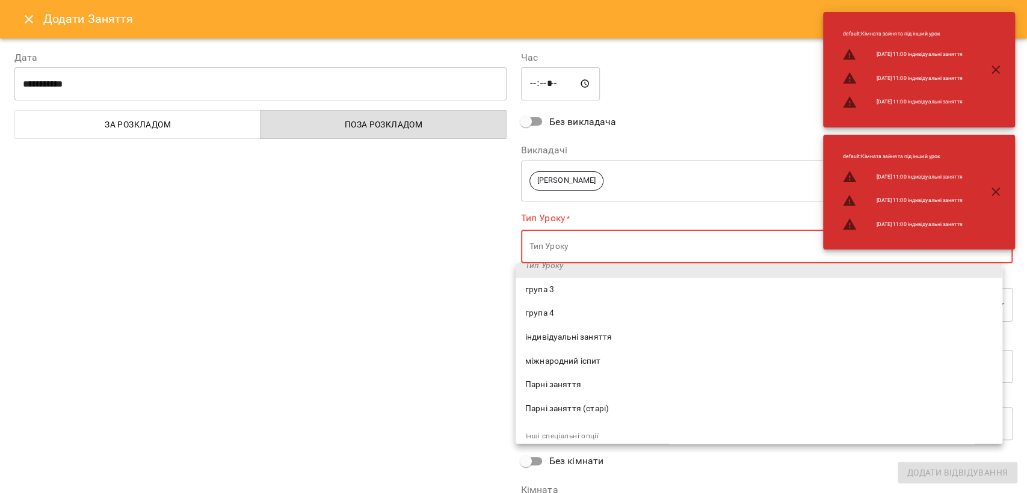
scroll to position [67, 0]
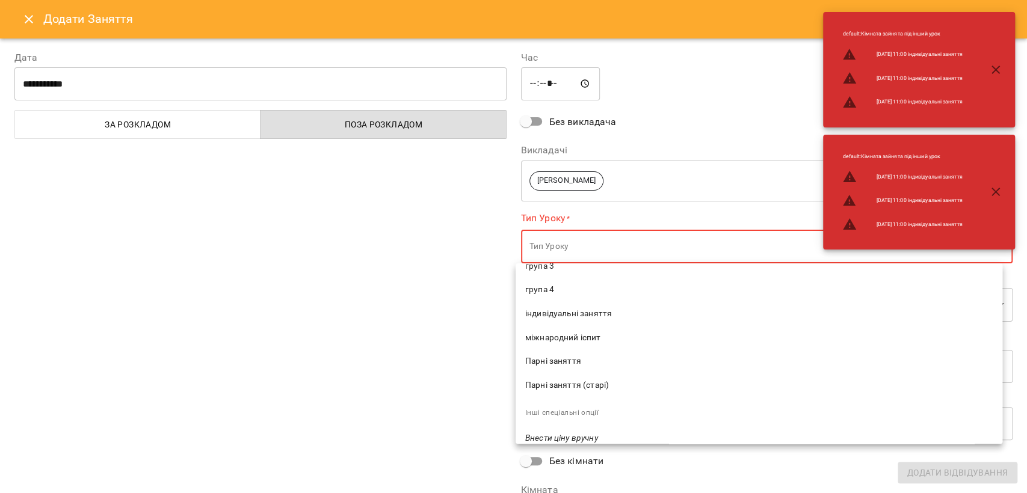
click at [582, 316] on span "індивідуальні заняття" at bounding box center [758, 314] width 467 height 12
type input "**********"
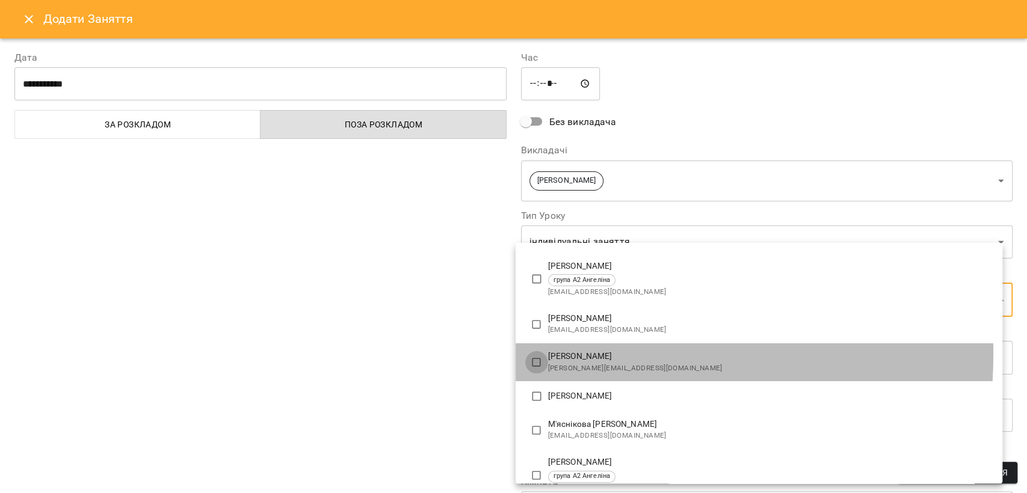
type input "**********"
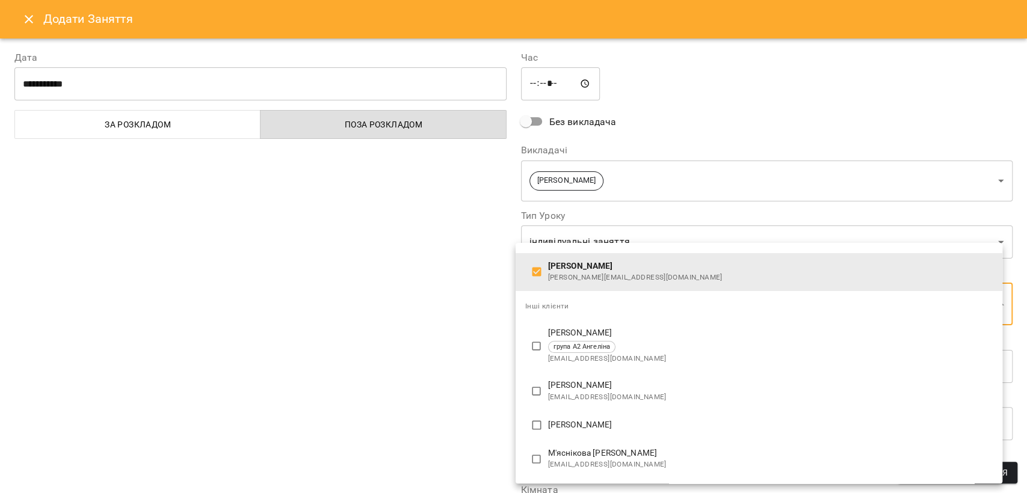
click at [385, 371] on div at bounding box center [513, 246] width 1027 height 493
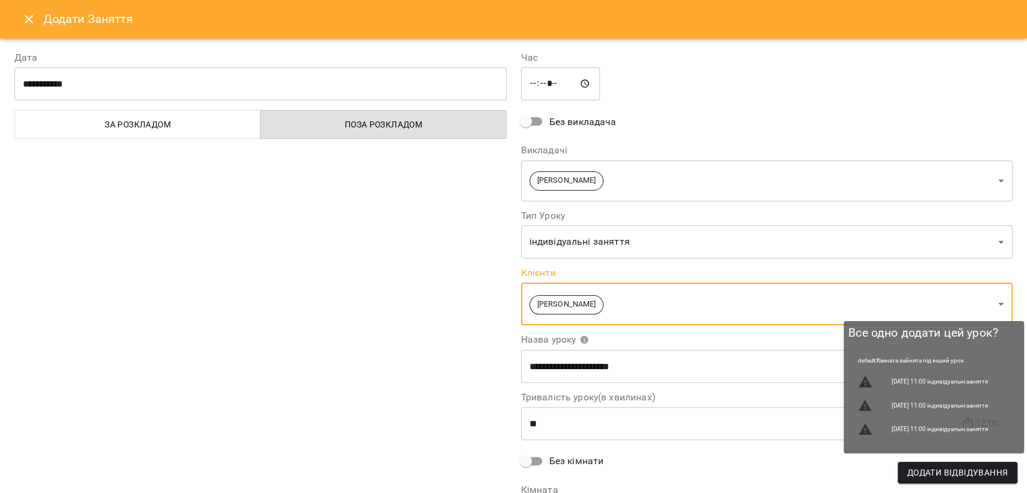
click at [946, 467] on span "Додати Відвідування" at bounding box center [957, 472] width 100 height 14
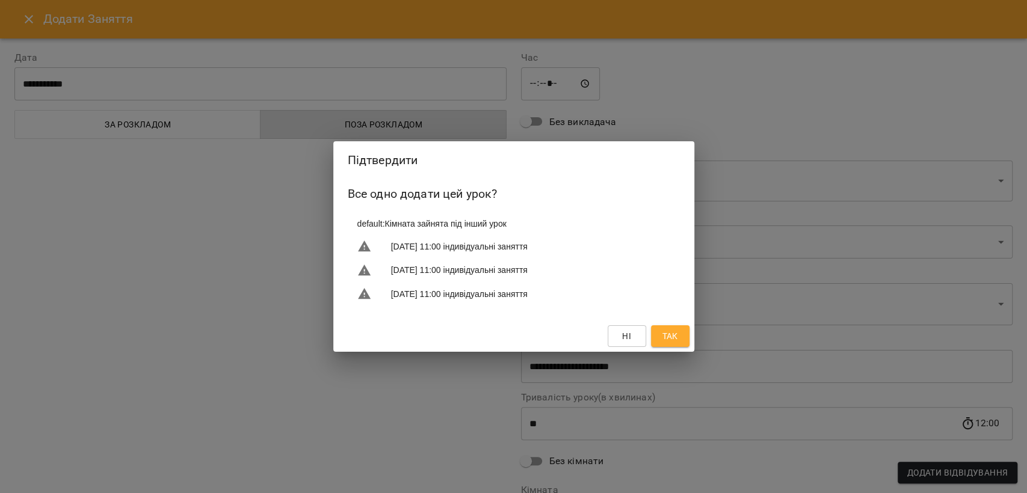
click at [673, 337] on span "Так" at bounding box center [670, 336] width 16 height 14
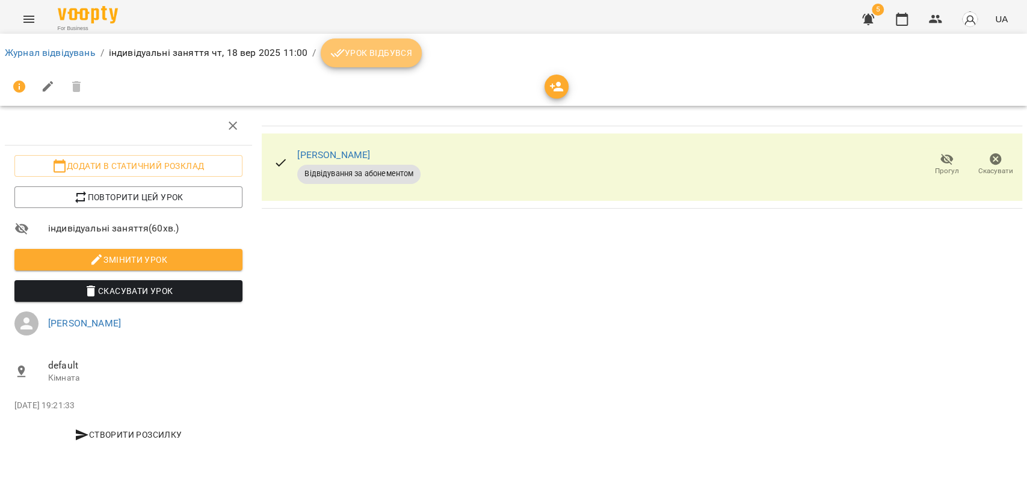
click at [362, 64] on button "Урок відбувся" at bounding box center [371, 52] width 101 height 29
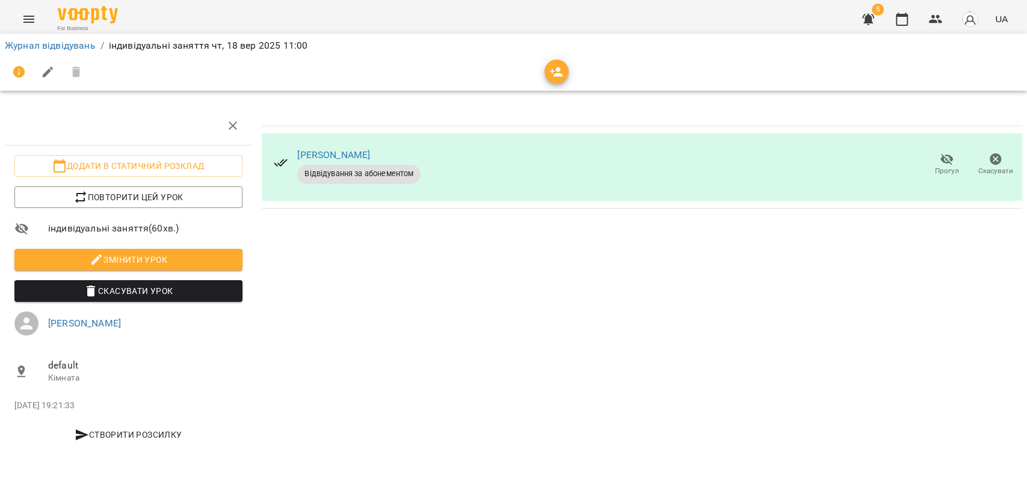
click at [27, 19] on icon "Menu" at bounding box center [28, 19] width 11 height 7
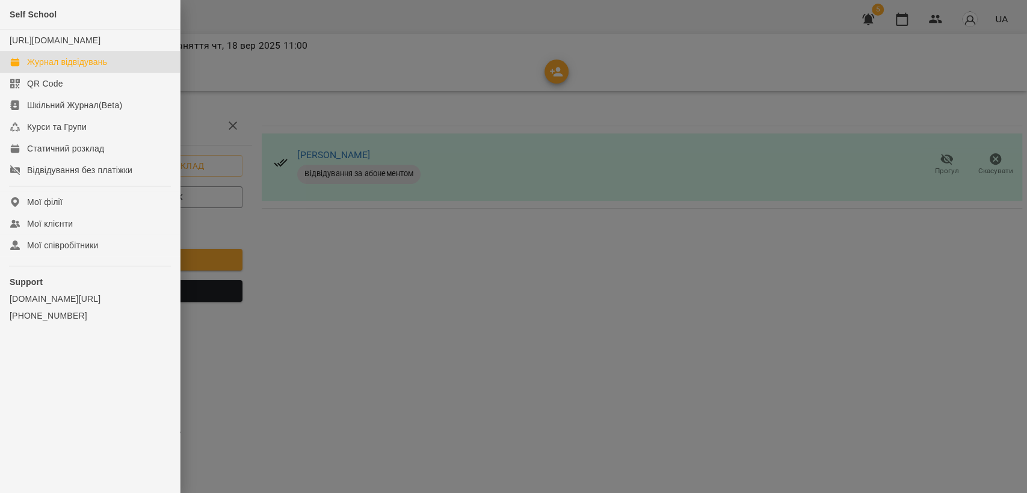
click at [102, 68] on div "Журнал відвідувань" at bounding box center [67, 62] width 80 height 12
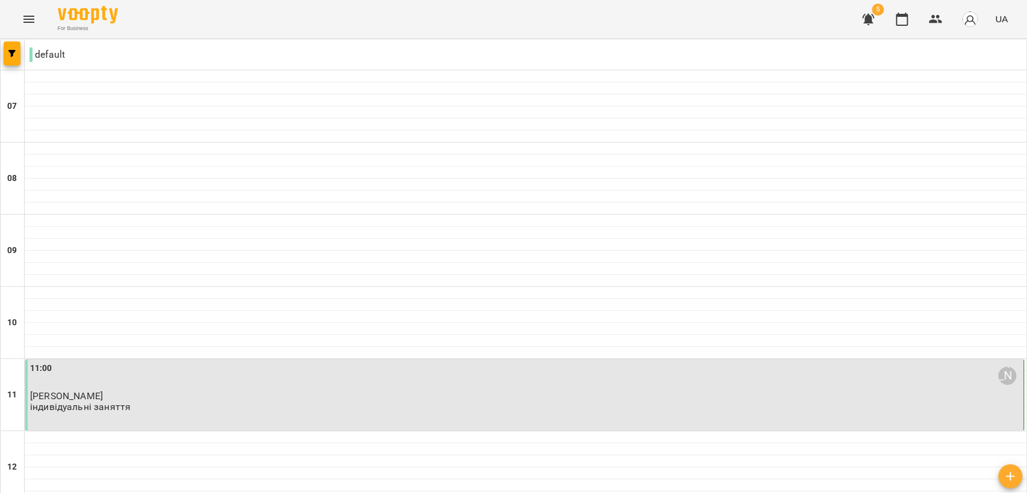
scroll to position [200, 0]
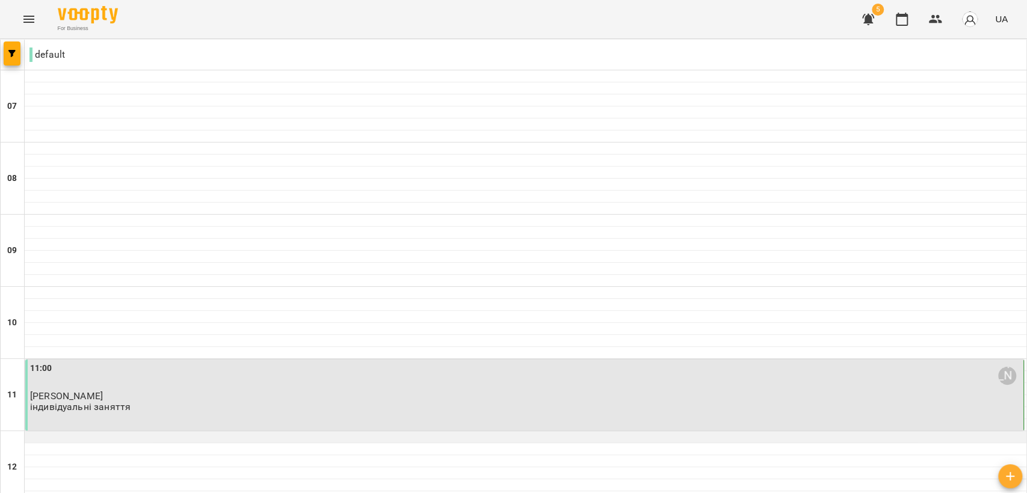
click at [48, 431] on div at bounding box center [525, 437] width 1001 height 12
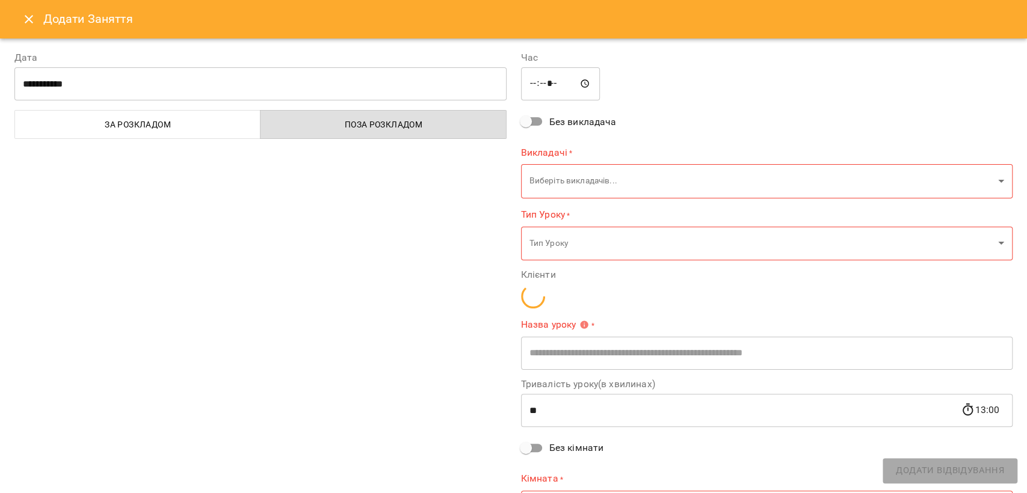
type input "**********"
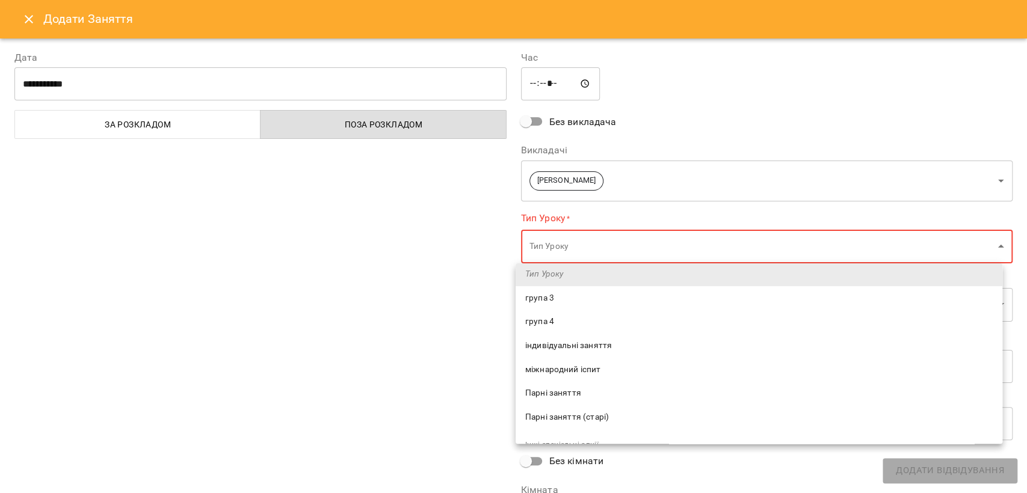
scroll to position [67, 0]
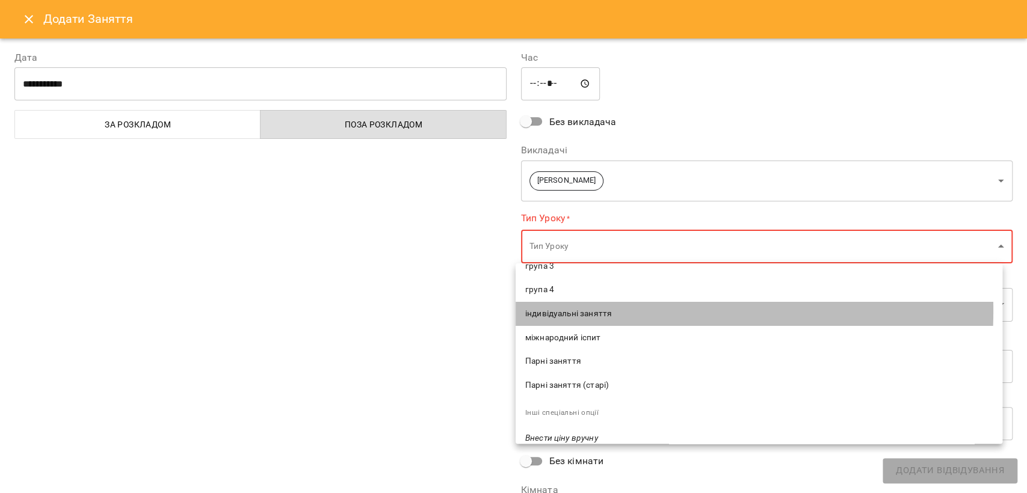
click at [575, 310] on span "індивідуальні заняття" at bounding box center [758, 314] width 467 height 12
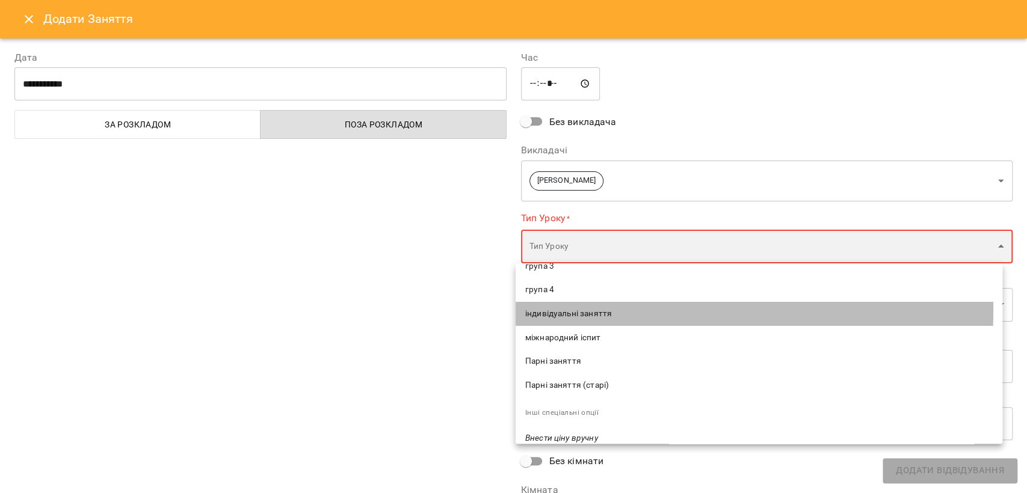
type input "**********"
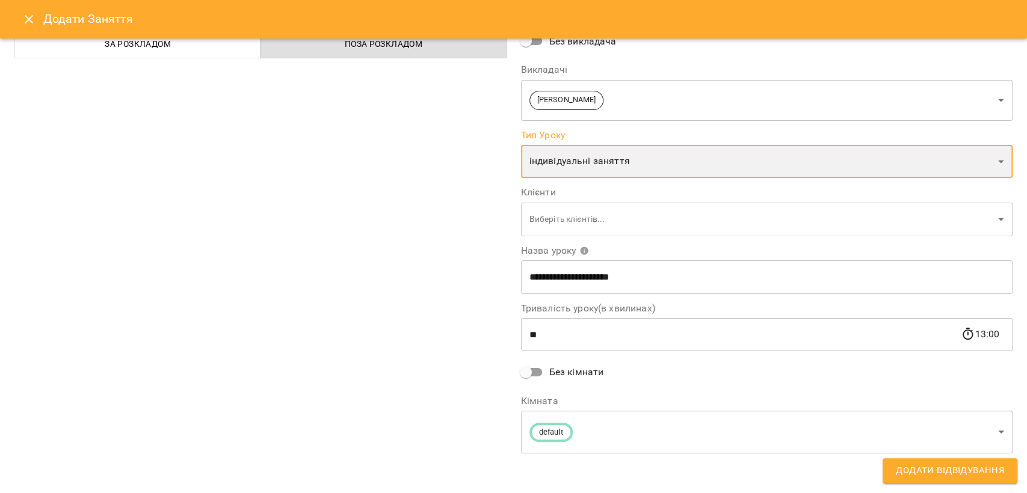
scroll to position [82, 0]
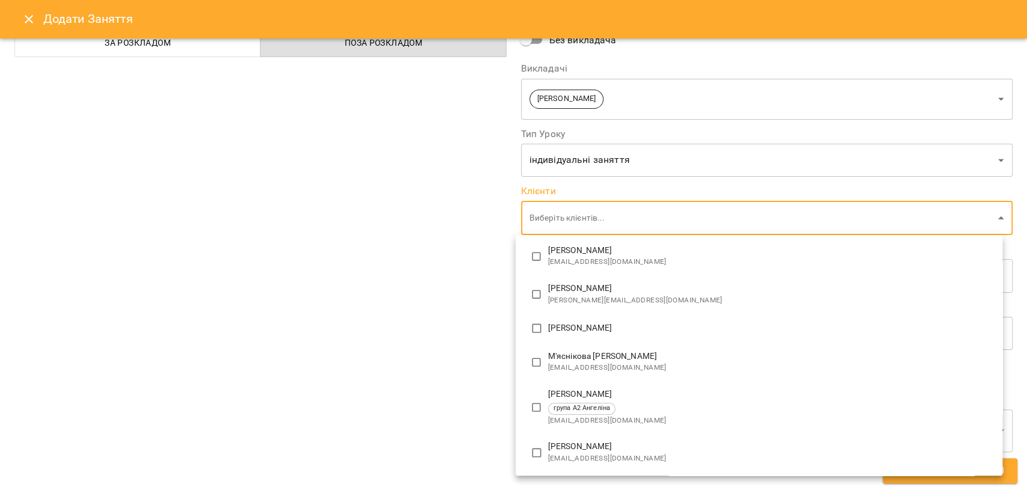
scroll to position [127, 0]
click at [604, 441] on p "Ясінська Ольга Михайлівн" at bounding box center [770, 446] width 444 height 12
type input "**********"
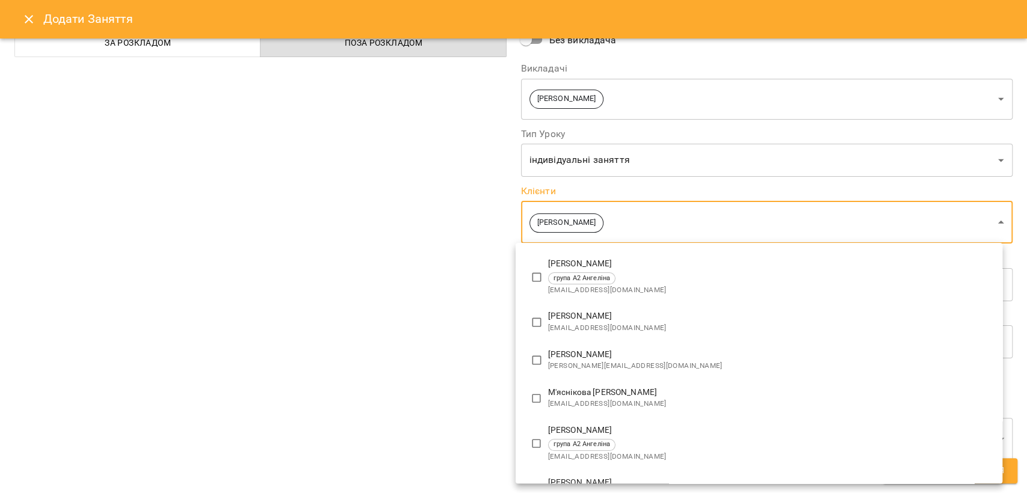
scroll to position [0, 0]
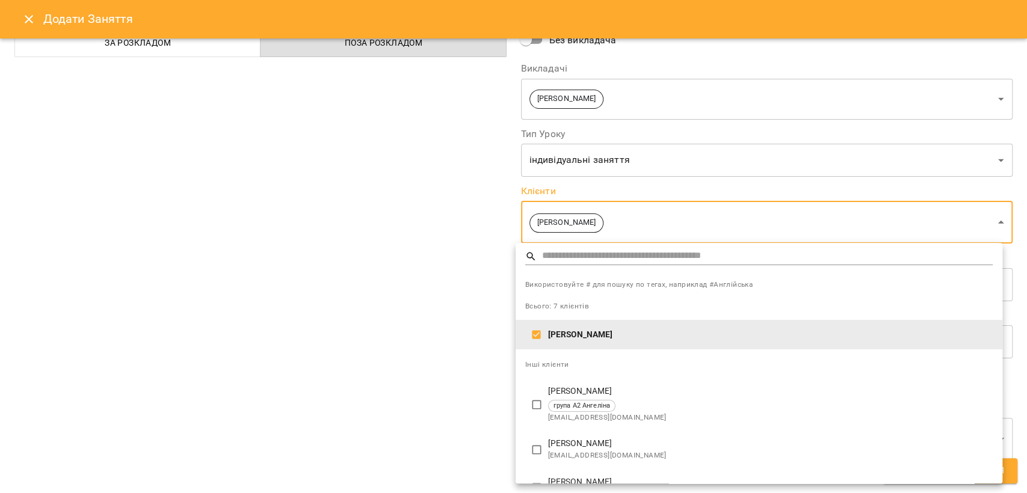
click at [414, 392] on div at bounding box center [513, 246] width 1027 height 493
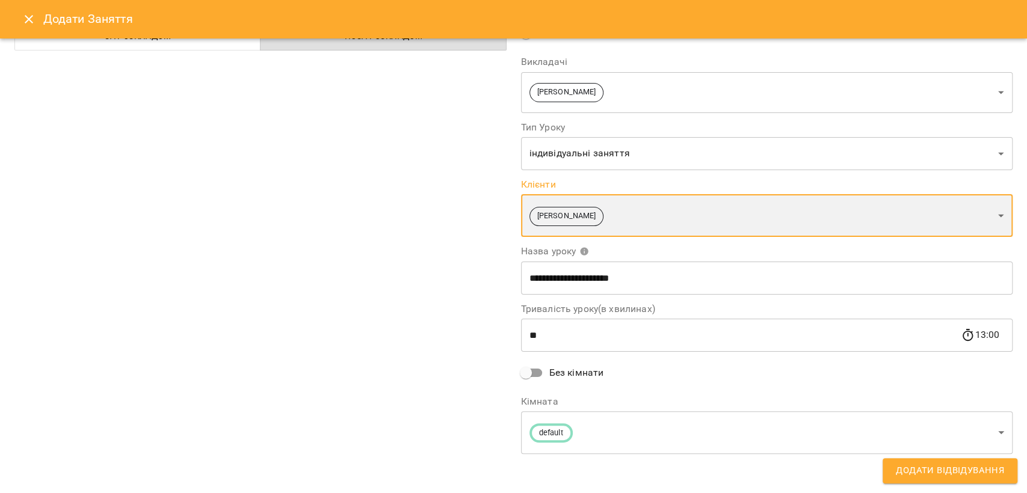
scroll to position [90, 0]
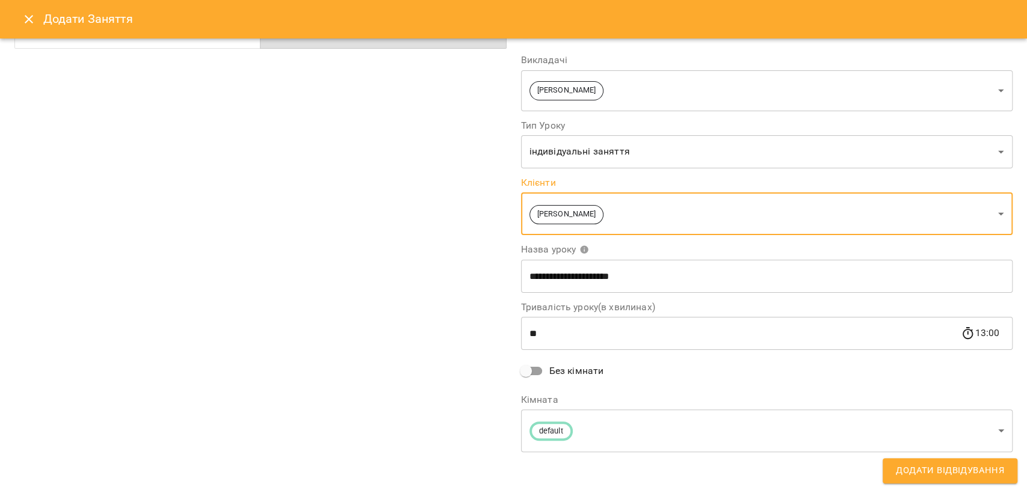
click at [936, 465] on span "Додати Відвідування" at bounding box center [949, 471] width 108 height 16
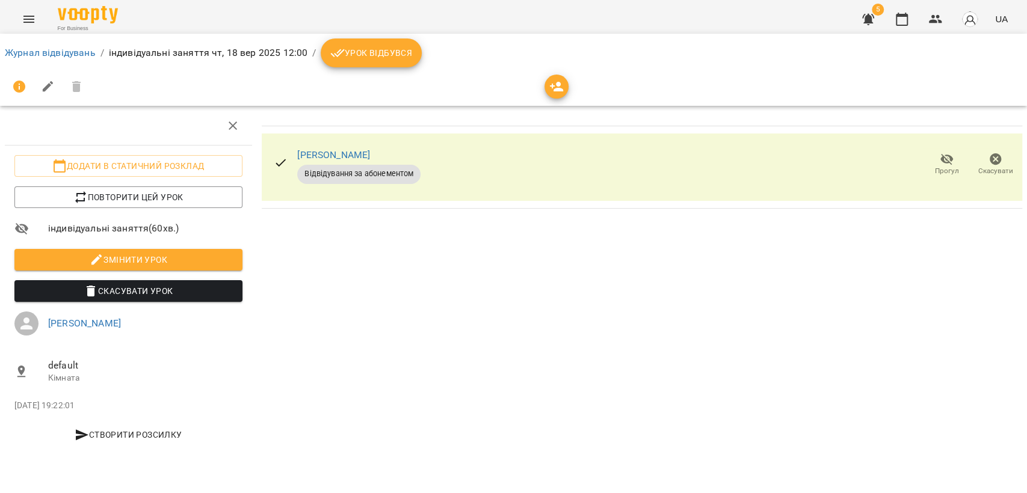
click at [366, 46] on span "Урок відбувся" at bounding box center [371, 53] width 82 height 14
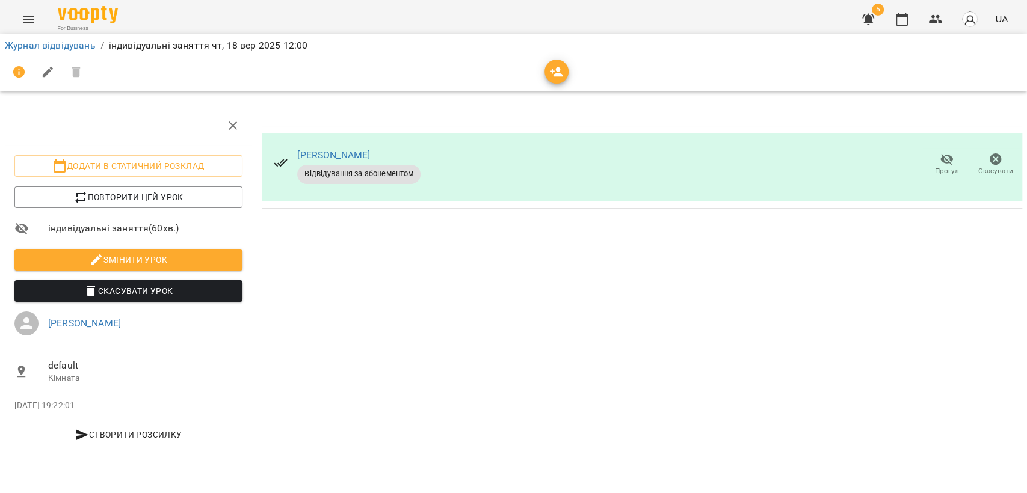
click at [24, 19] on icon "Menu" at bounding box center [28, 19] width 11 height 7
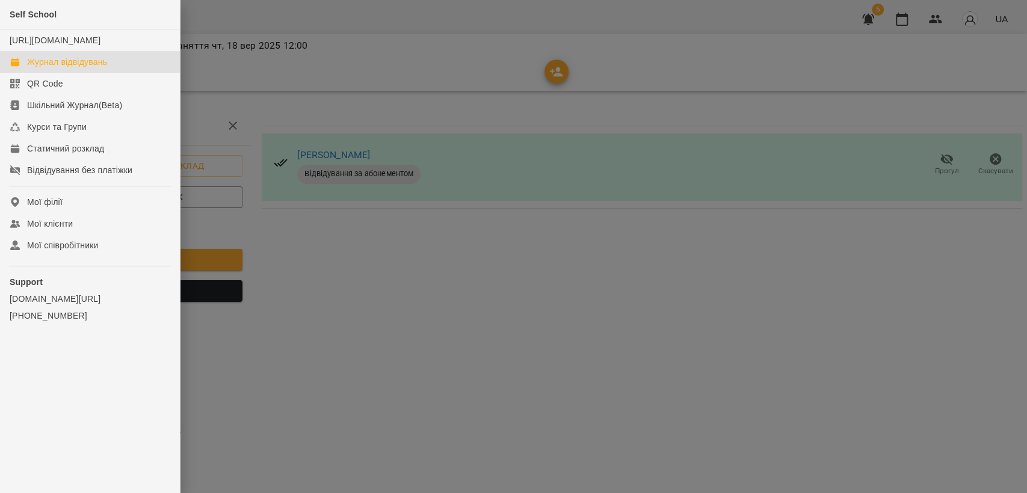
click at [61, 64] on link "Журнал відвідувань" at bounding box center [90, 62] width 180 height 22
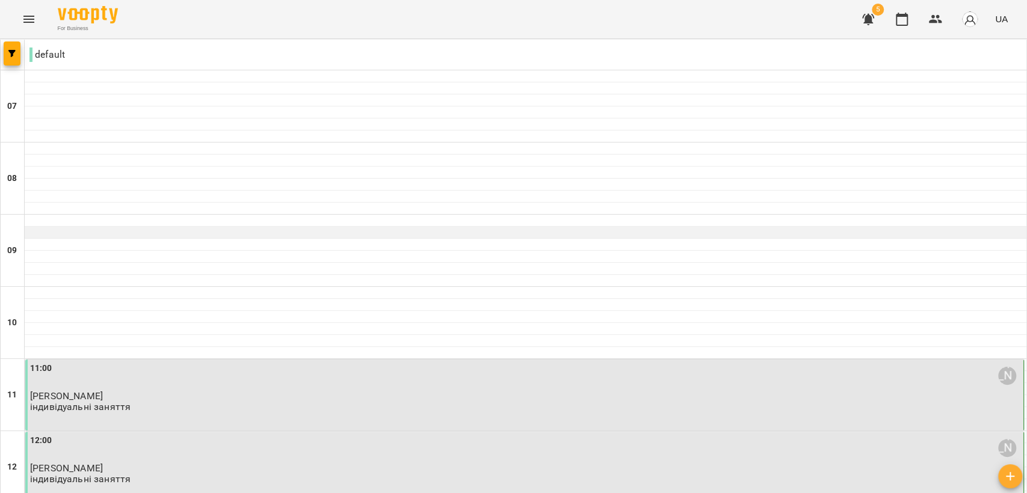
scroll to position [134, 0]
